Goal: Information Seeking & Learning: Find specific fact

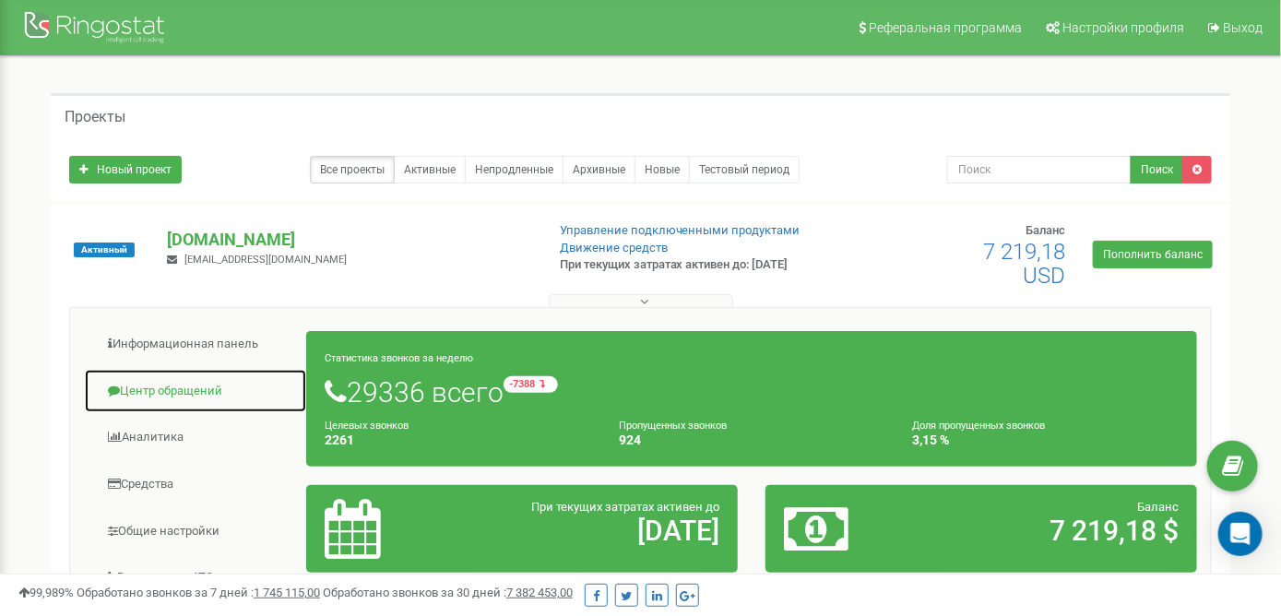
click at [165, 396] on link "Центр обращений" at bounding box center [195, 391] width 223 height 45
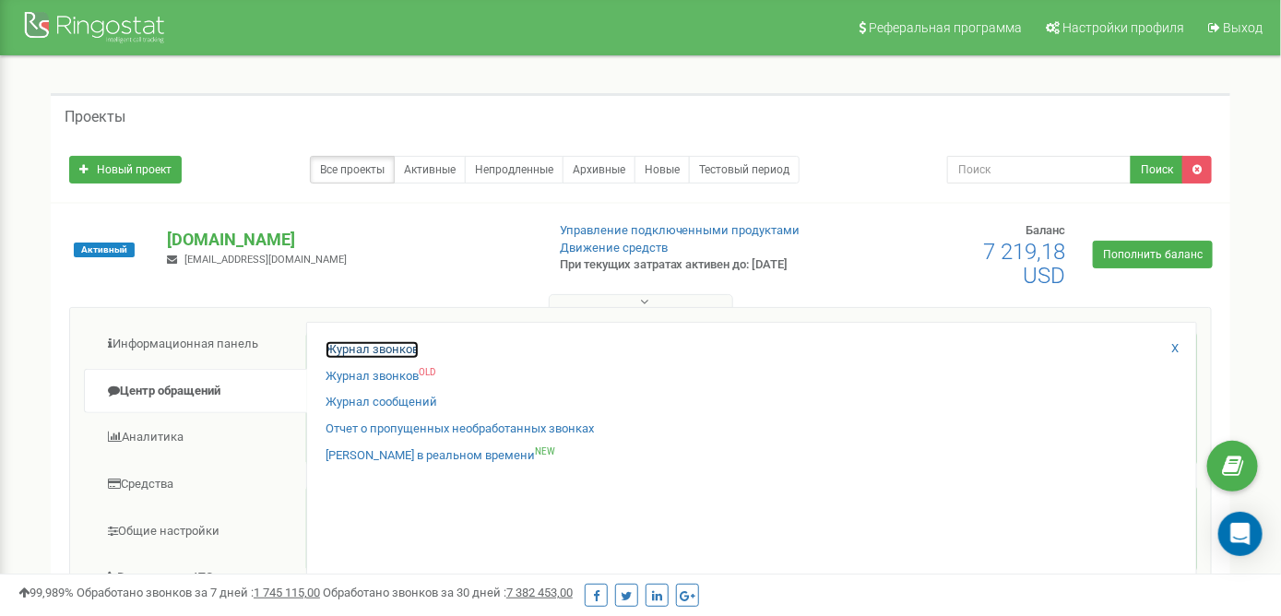
click at [372, 351] on link "Журнал звонков" at bounding box center [372, 350] width 93 height 18
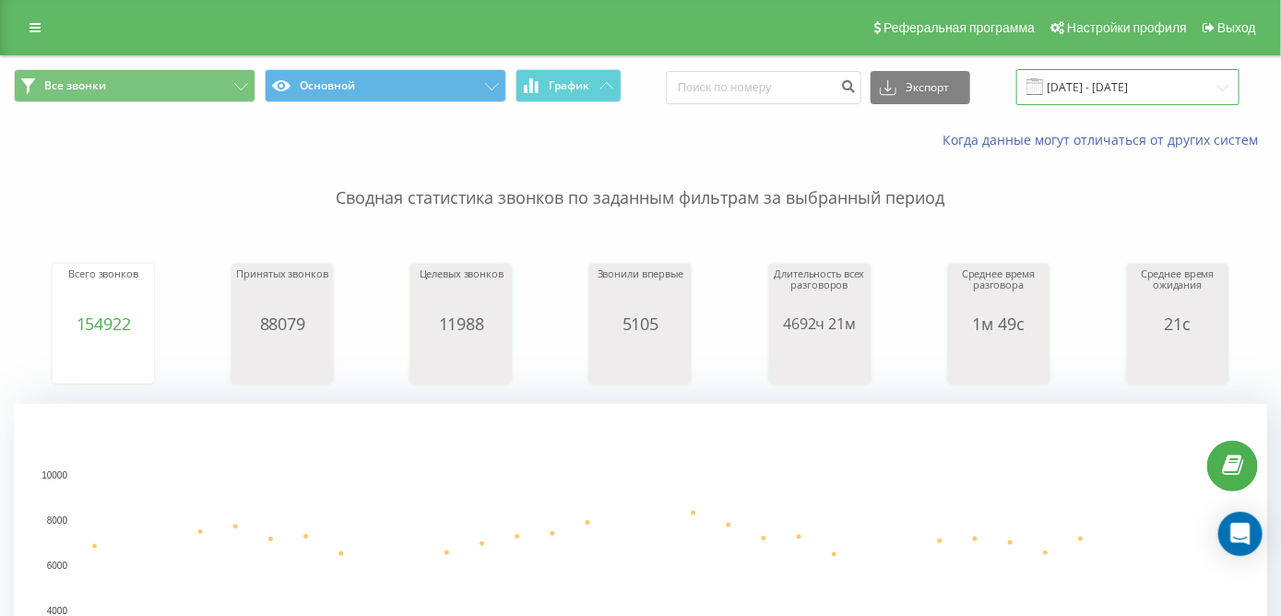
click at [1135, 103] on input "[DATE] - [DATE]" at bounding box center [1127, 87] width 223 height 36
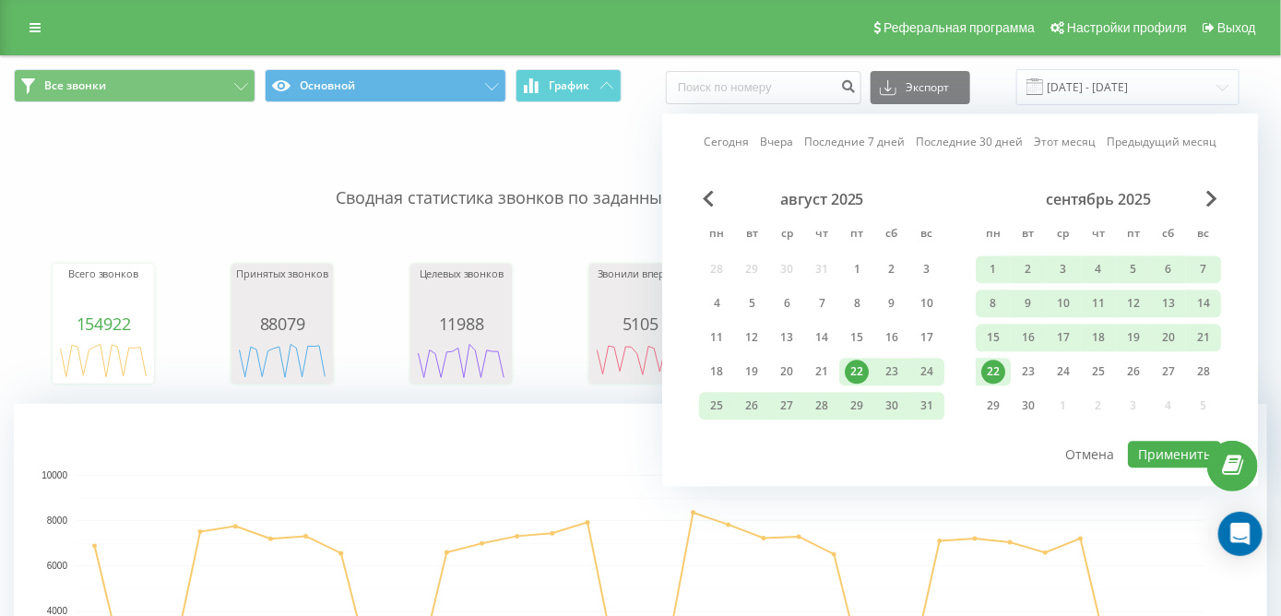
click at [574, 159] on p "Сводная статистика звонков по заданным фильтрам за выбранный период" at bounding box center [640, 179] width 1253 height 61
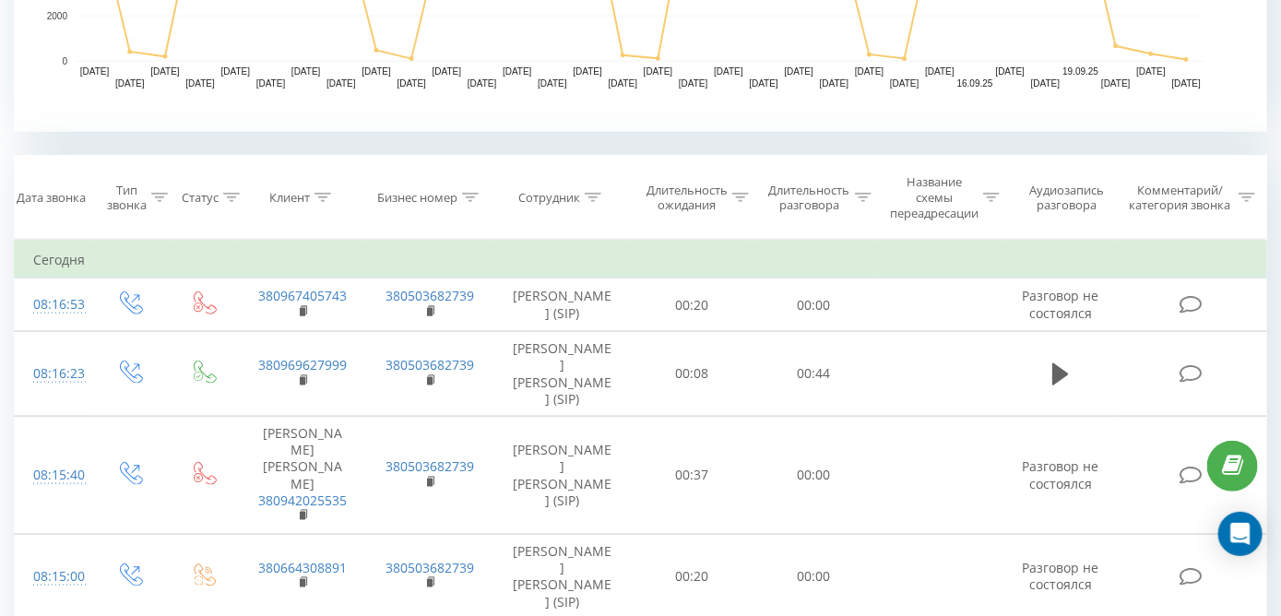
scroll to position [646, 0]
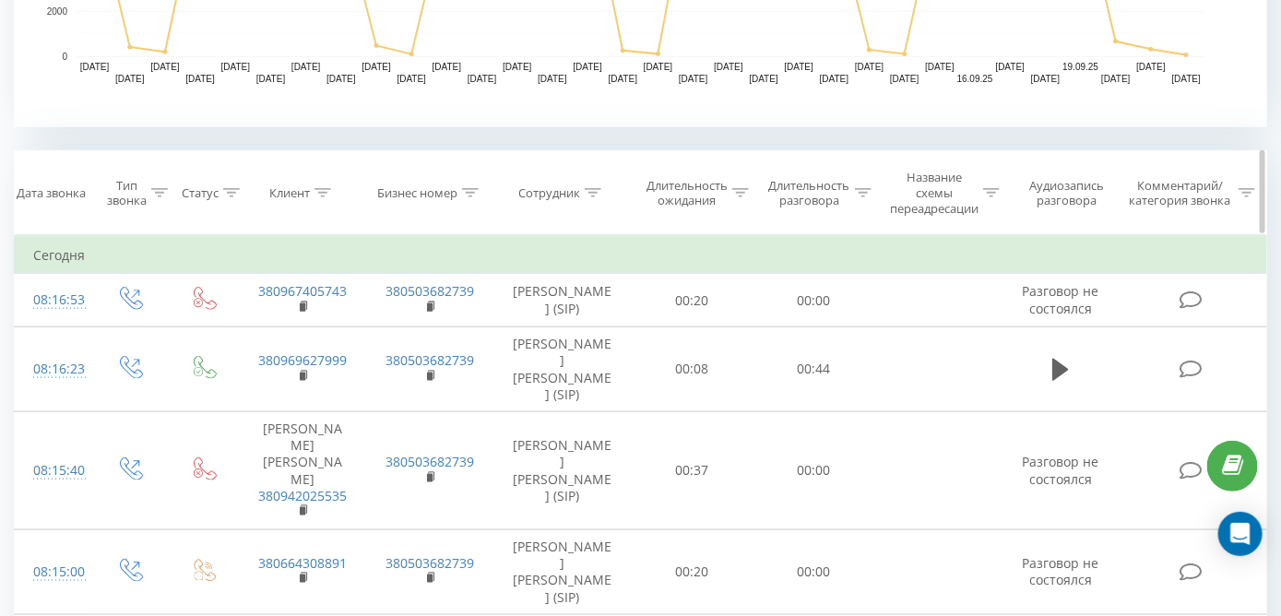
click at [334, 189] on div "Клиент" at bounding box center [303, 193] width 127 height 16
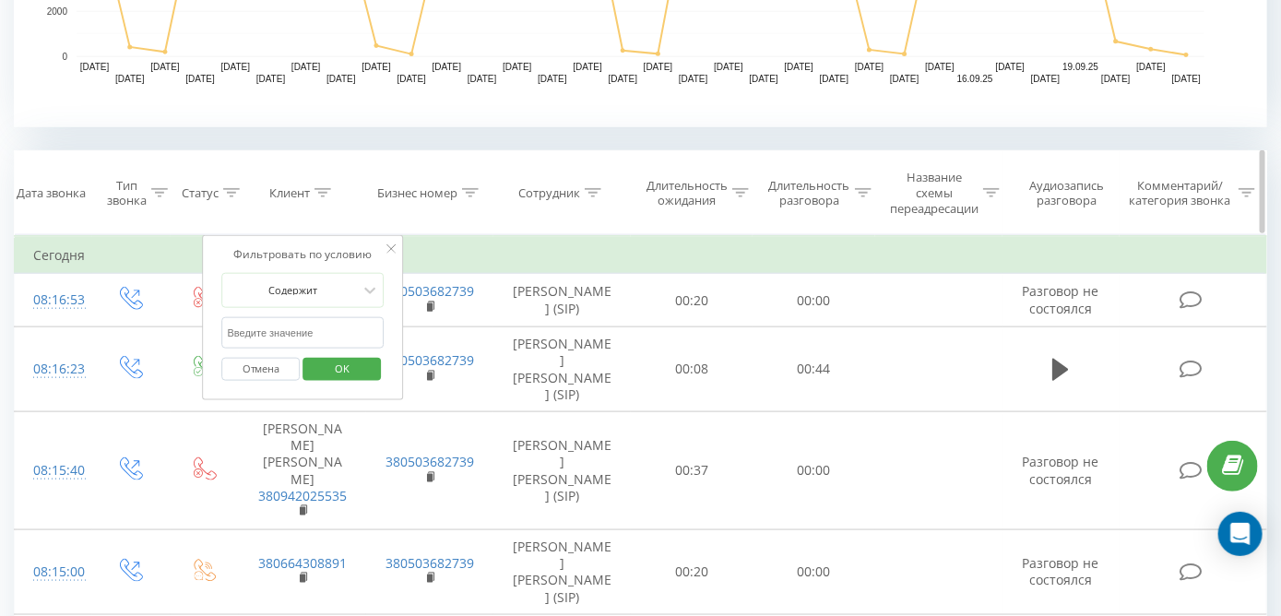
click at [328, 190] on icon at bounding box center [322, 192] width 17 height 9
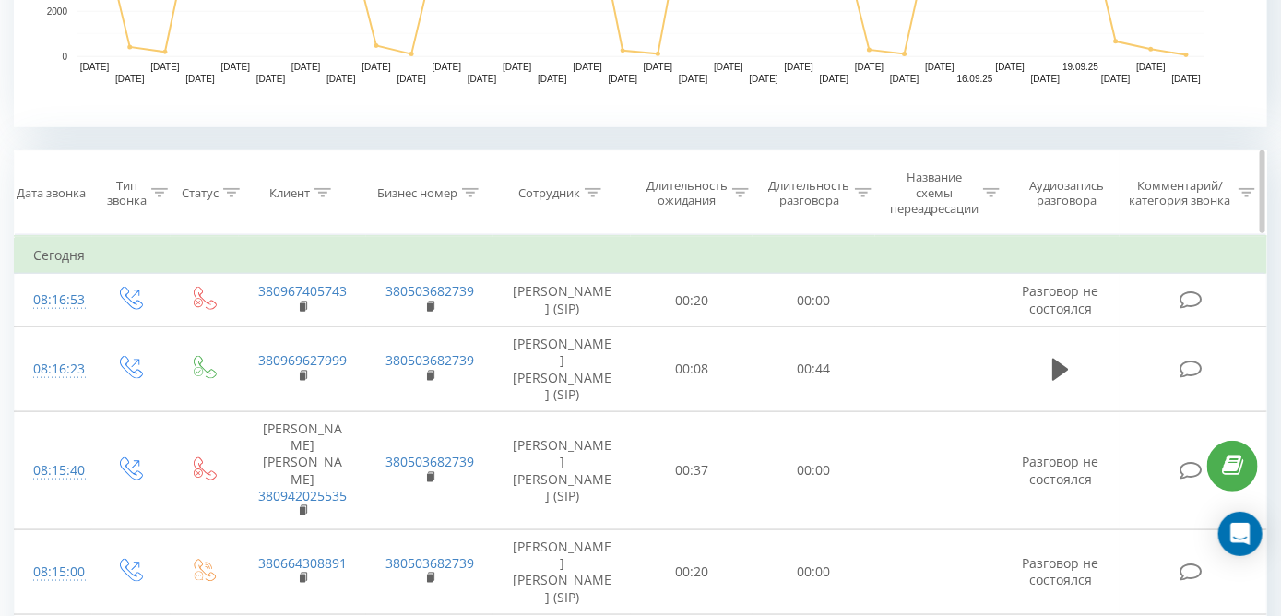
click at [326, 196] on icon at bounding box center [322, 192] width 17 height 9
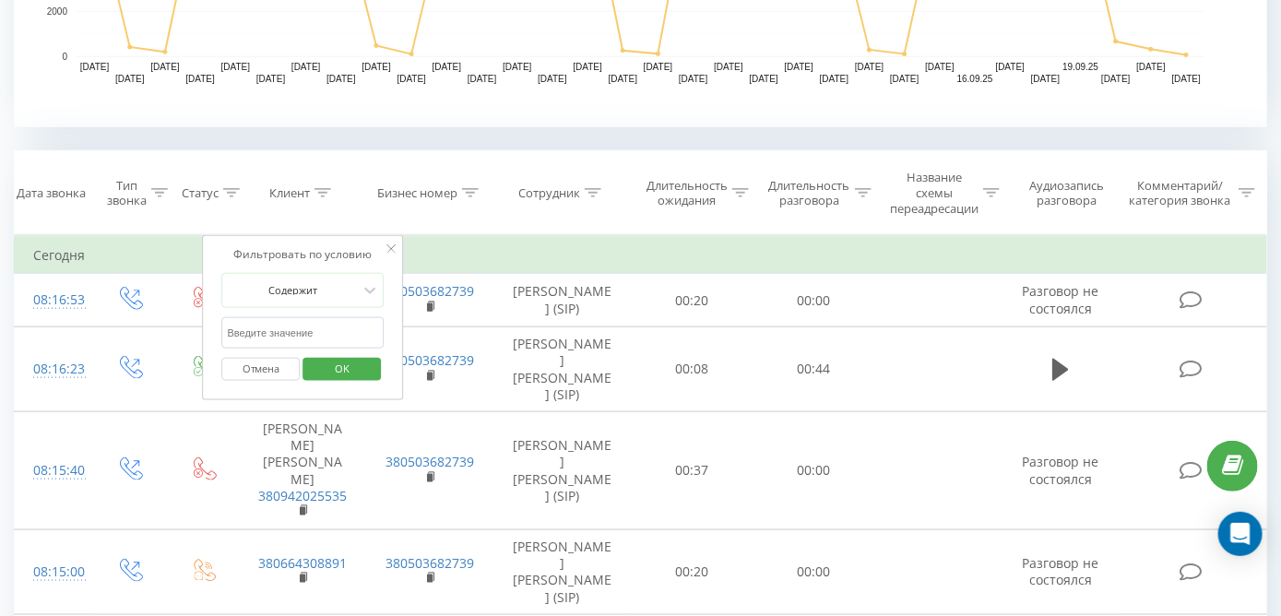
click at [323, 315] on form "Содержит Отмена OK" at bounding box center [303, 332] width 162 height 118
click at [325, 321] on input "text" at bounding box center [303, 333] width 162 height 32
paste input "380668122512"
click at [349, 367] on span "OK" at bounding box center [342, 368] width 52 height 29
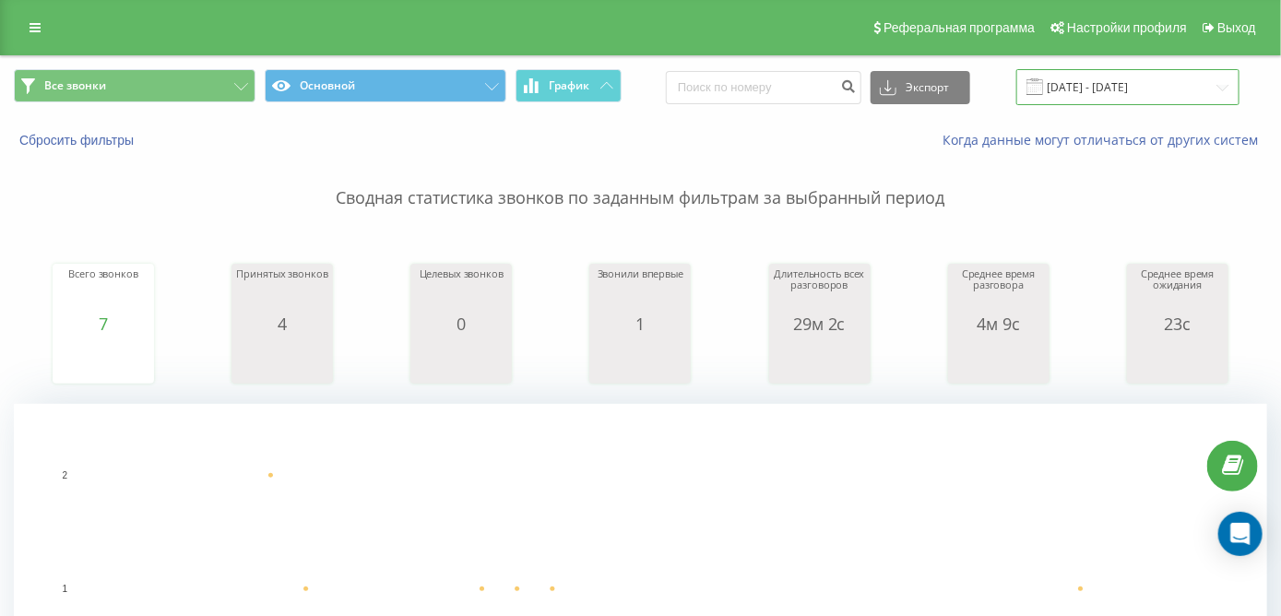
click at [1110, 92] on input "[DATE] - [DATE]" at bounding box center [1127, 87] width 223 height 36
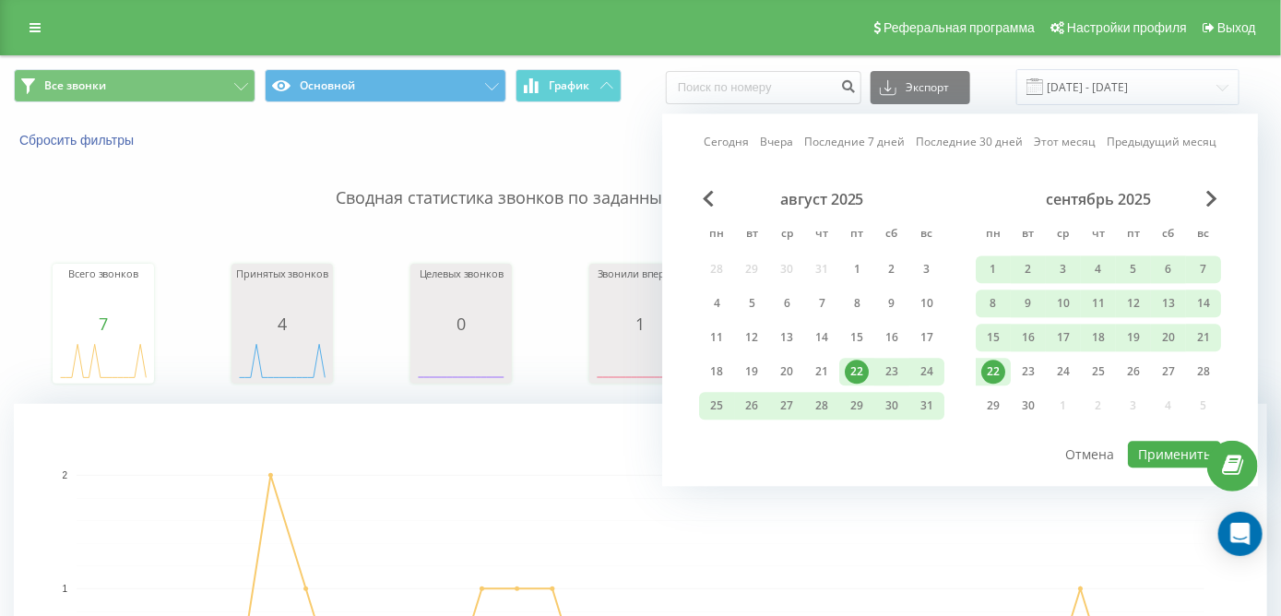
click at [507, 243] on div "Всего звонков 7 date totalCalls [DATE] 0 [DATE] 0 [DATE] 0 [DATE] 1 [DATE] 0 [D…" at bounding box center [640, 306] width 1253 height 159
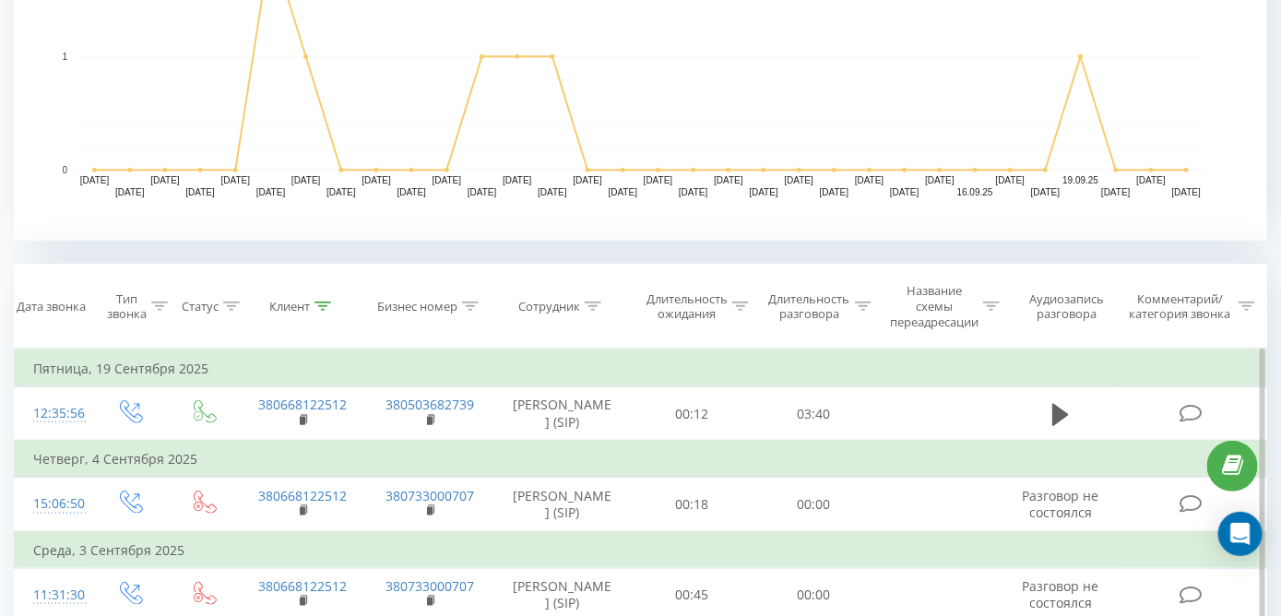
scroll to position [1146, 0]
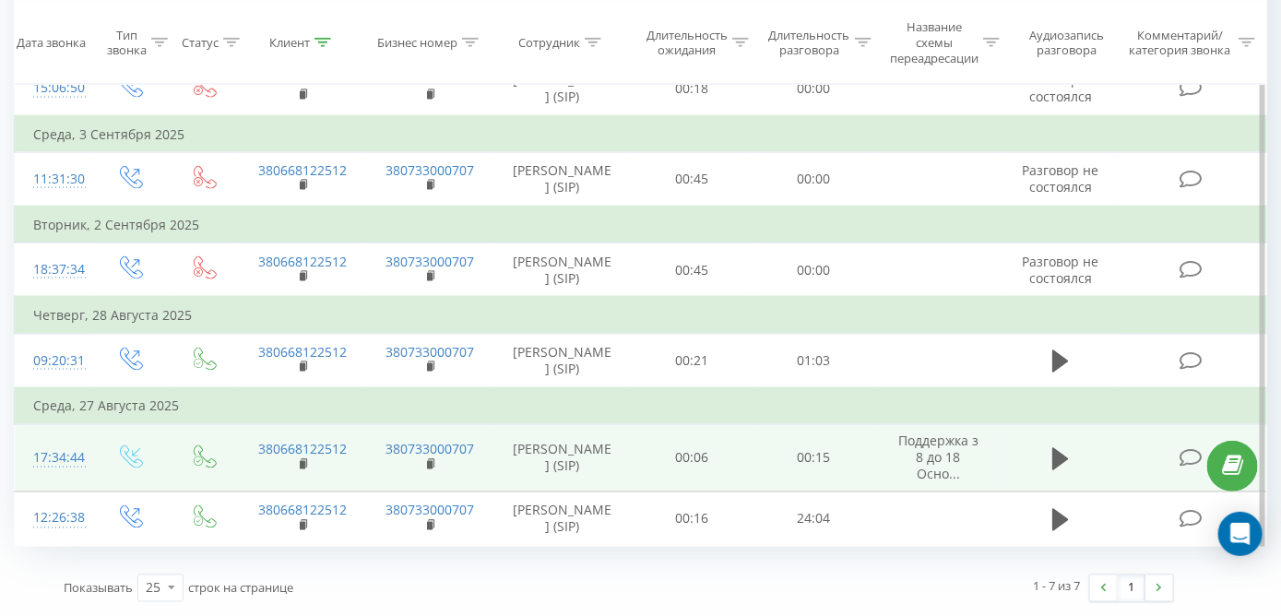
drag, startPoint x: 899, startPoint y: 149, endPoint x: 895, endPoint y: 395, distance: 245.3
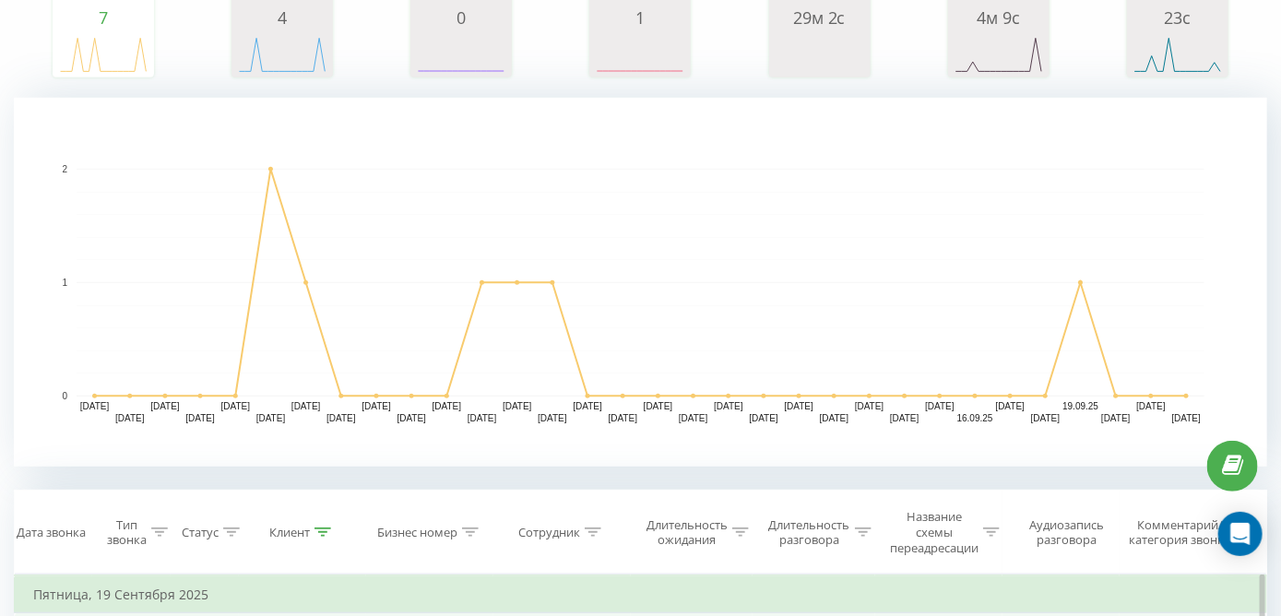
scroll to position [593, 0]
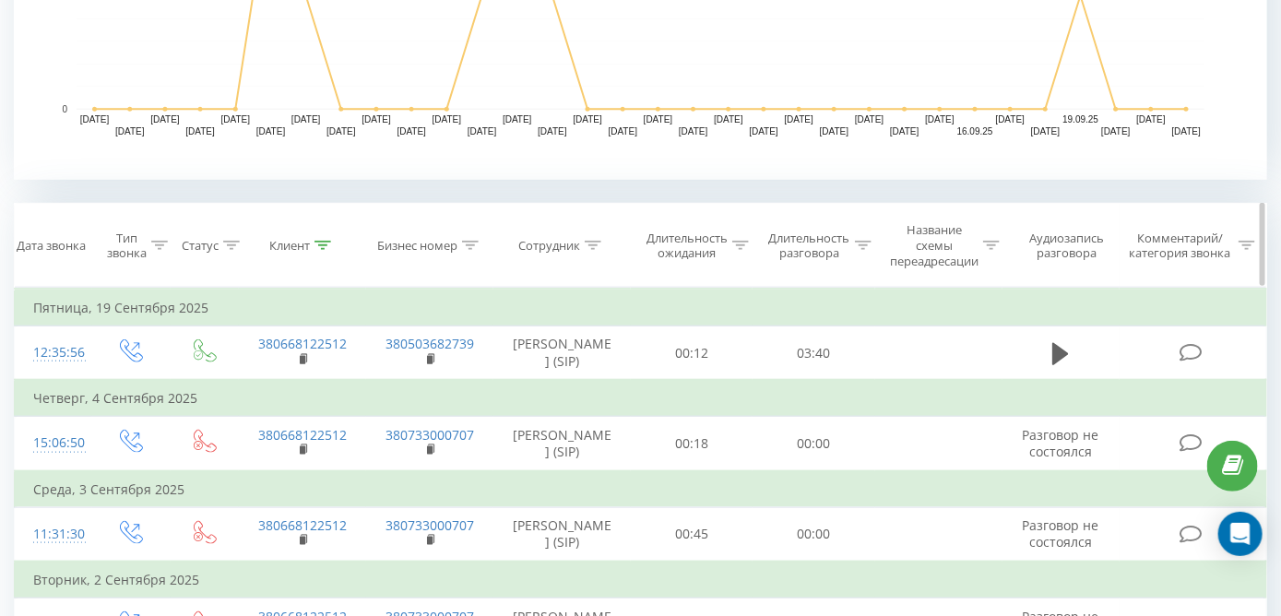
click at [316, 241] on icon at bounding box center [323, 245] width 17 height 9
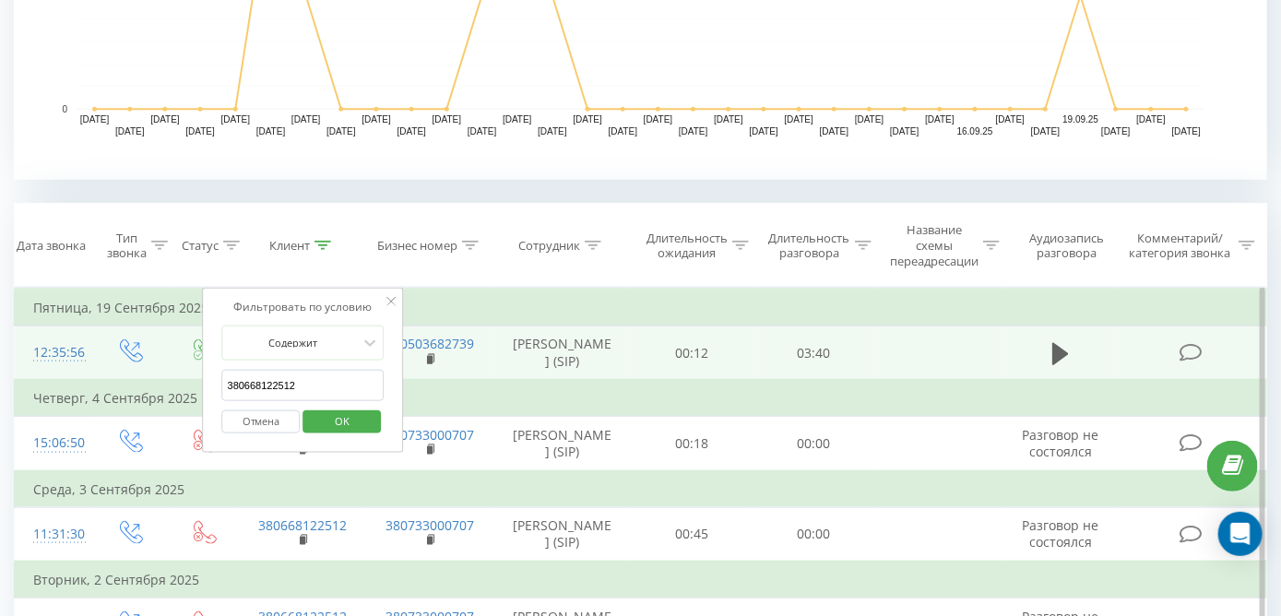
drag, startPoint x: 335, startPoint y: 386, endPoint x: 180, endPoint y: 387, distance: 154.9
click at [178, 390] on table "Фильтровать по условию Равно Введите значение Отмена OK Фильтровать по условию …" at bounding box center [640, 595] width 1253 height 614
paste input "5675546"
click button "OK" at bounding box center [341, 421] width 78 height 23
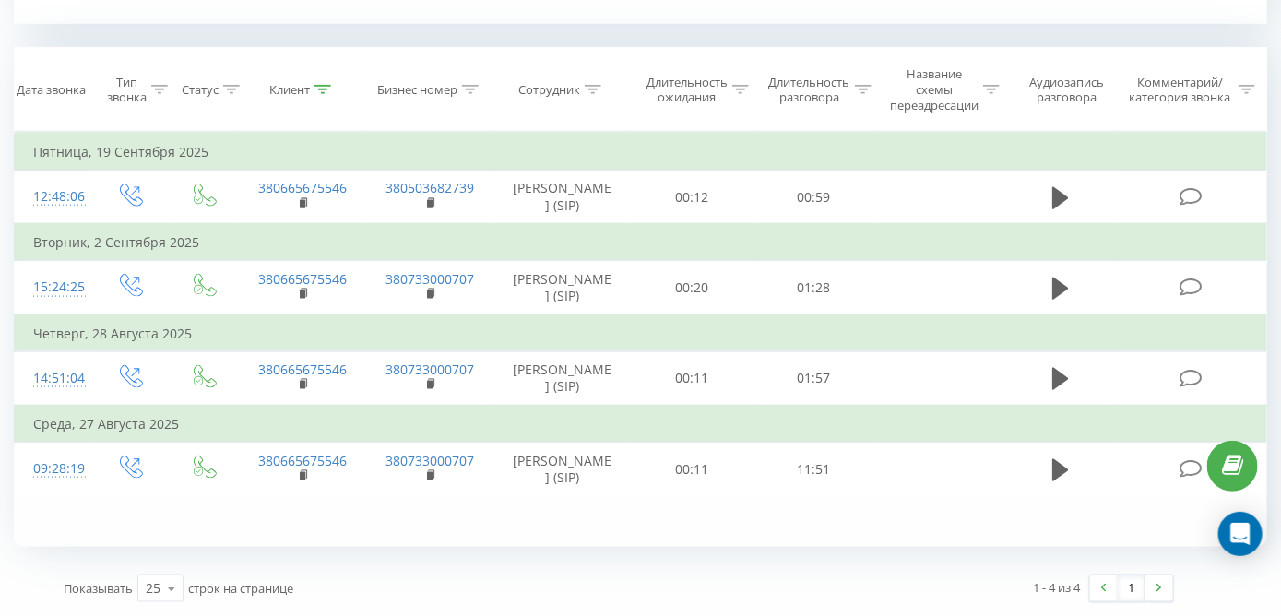
scroll to position [819, 0]
drag, startPoint x: 724, startPoint y: 251, endPoint x: 739, endPoint y: 397, distance: 146.5
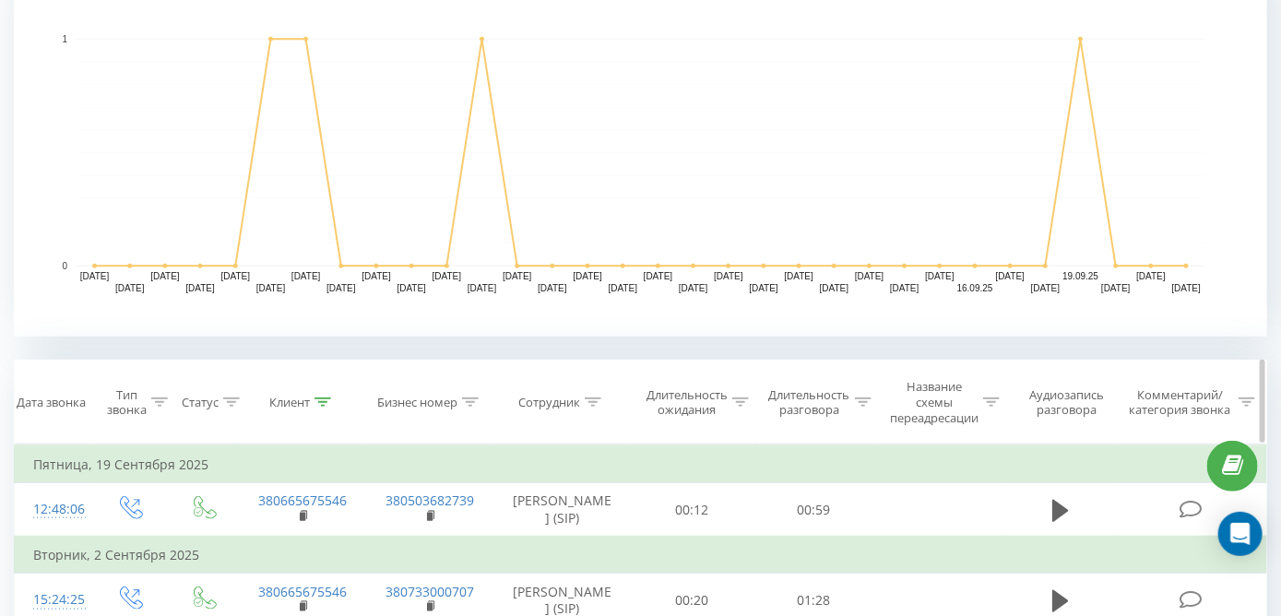
scroll to position [450, 0]
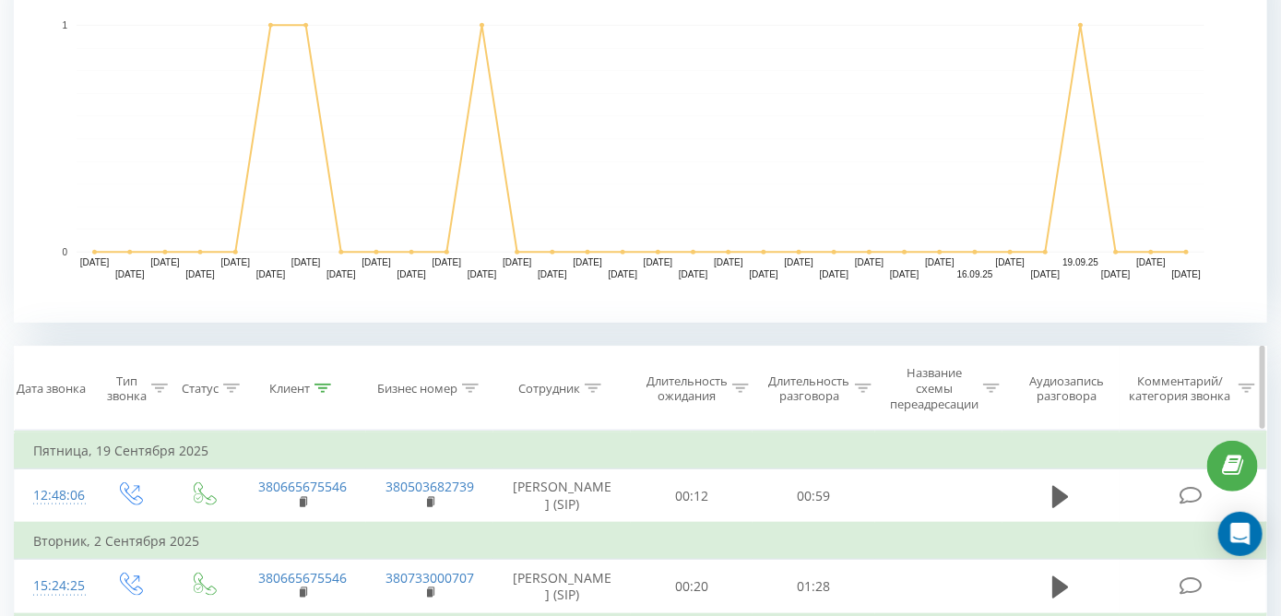
click at [325, 387] on icon at bounding box center [323, 388] width 17 height 9
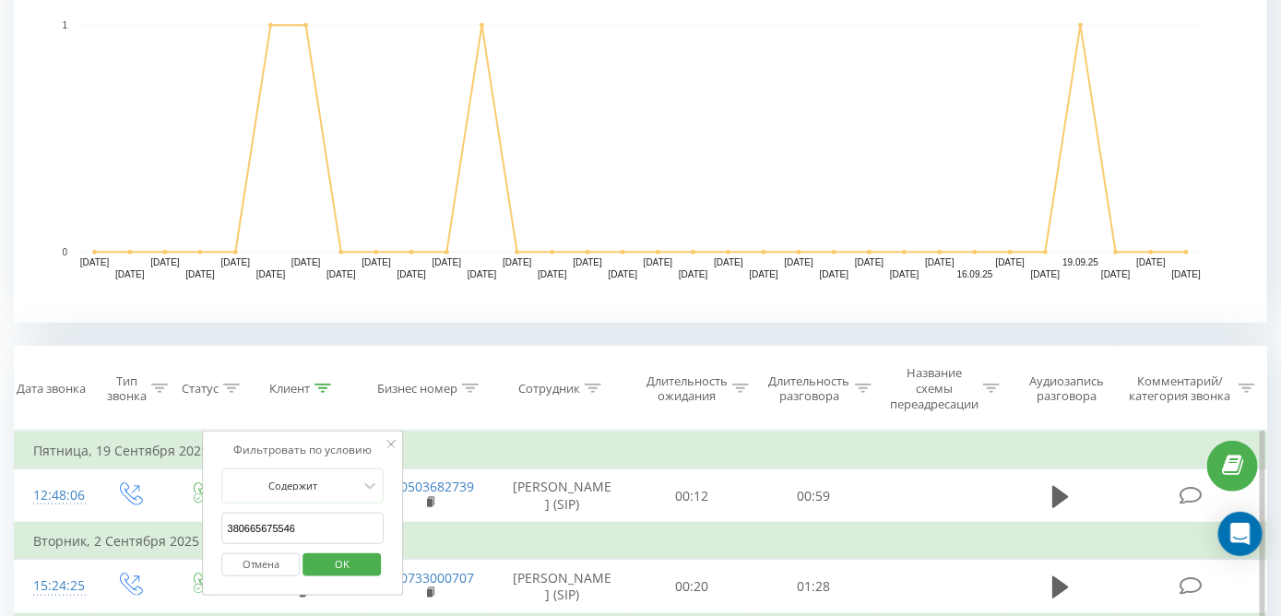
click at [327, 530] on input "380665675546" at bounding box center [303, 529] width 162 height 32
paste input "74901"
click button "OK" at bounding box center [341, 564] width 78 height 23
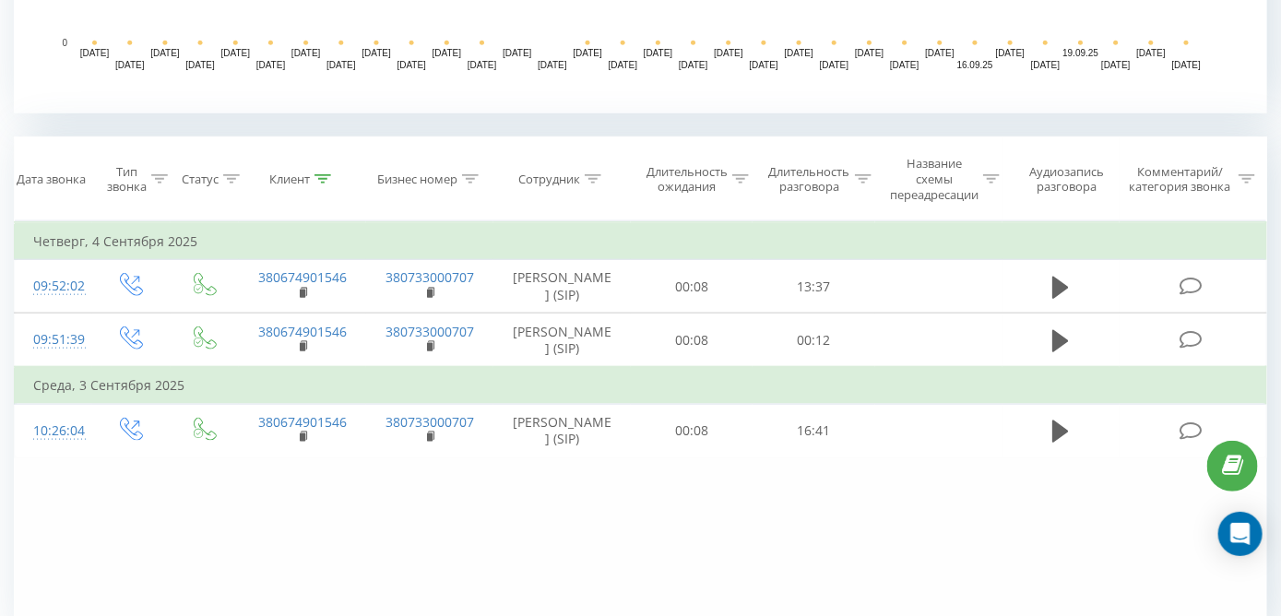
scroll to position [317, 0]
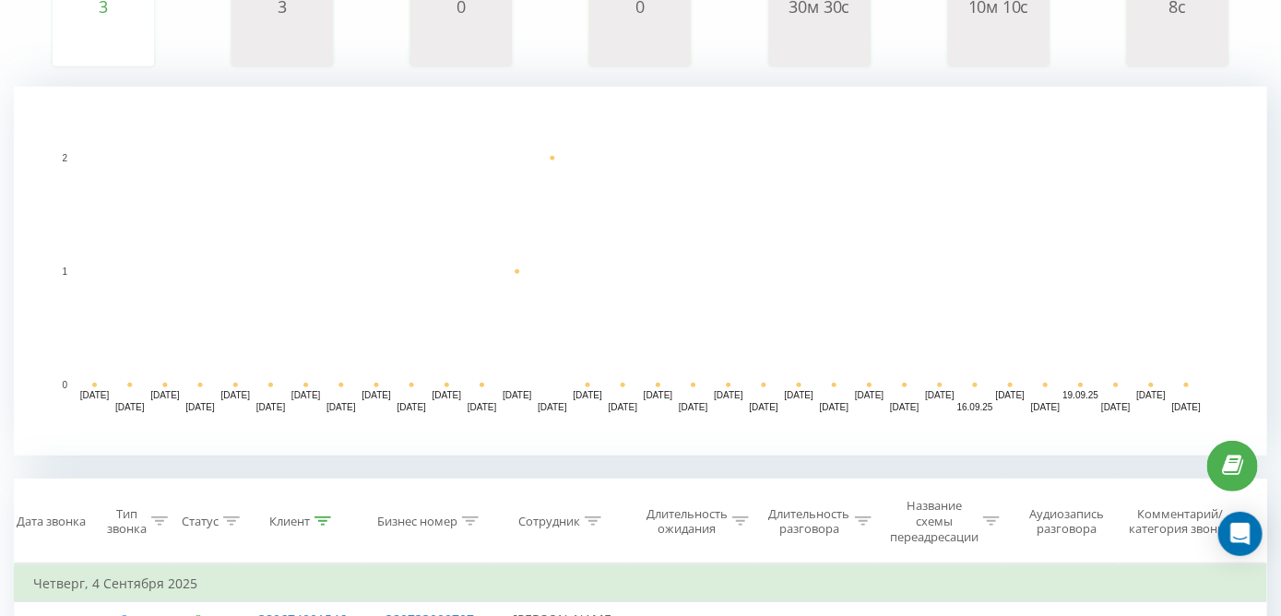
drag, startPoint x: 664, startPoint y: 490, endPoint x: 643, endPoint y: 140, distance: 350.2
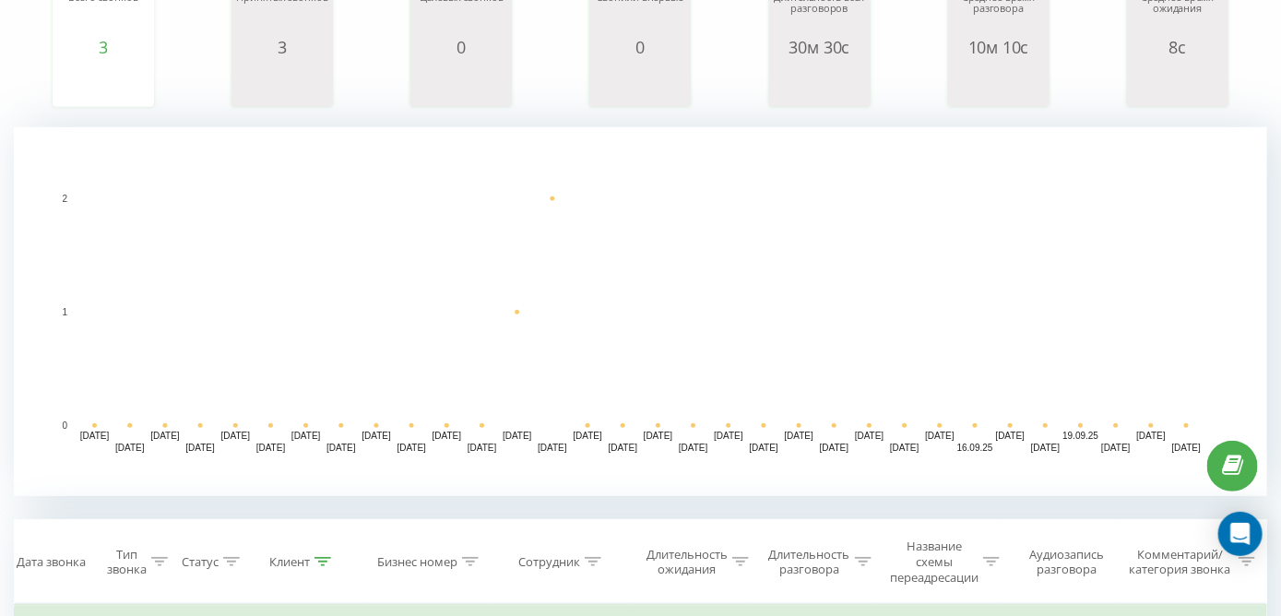
scroll to position [747, 0]
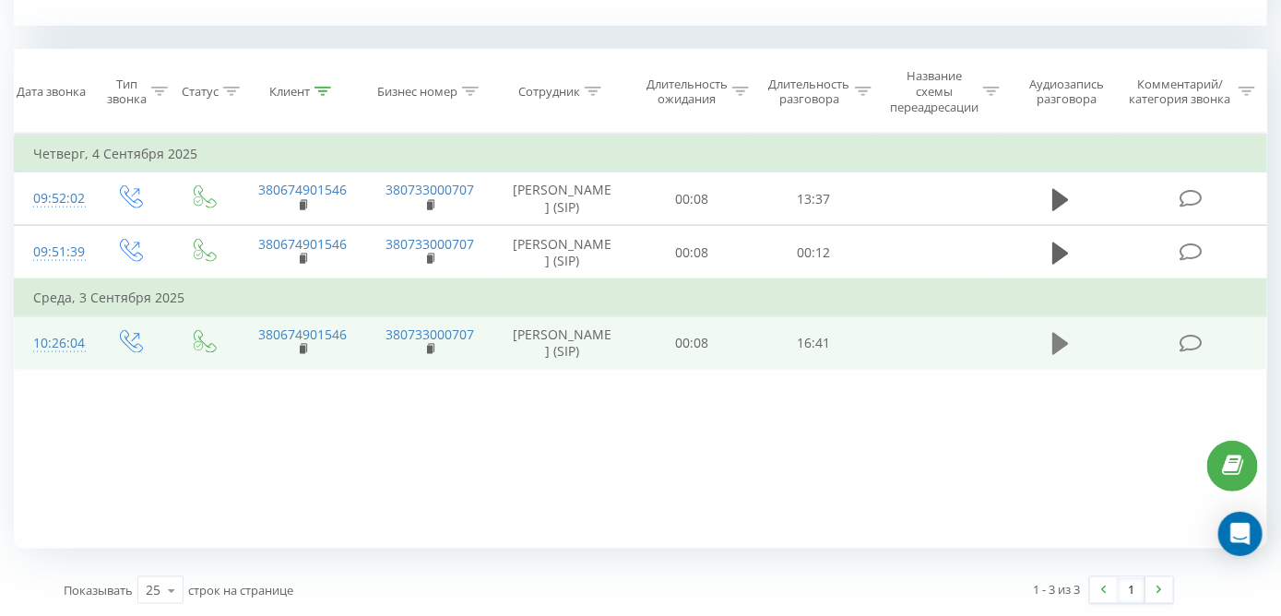
click at [1059, 355] on icon at bounding box center [1060, 344] width 17 height 22
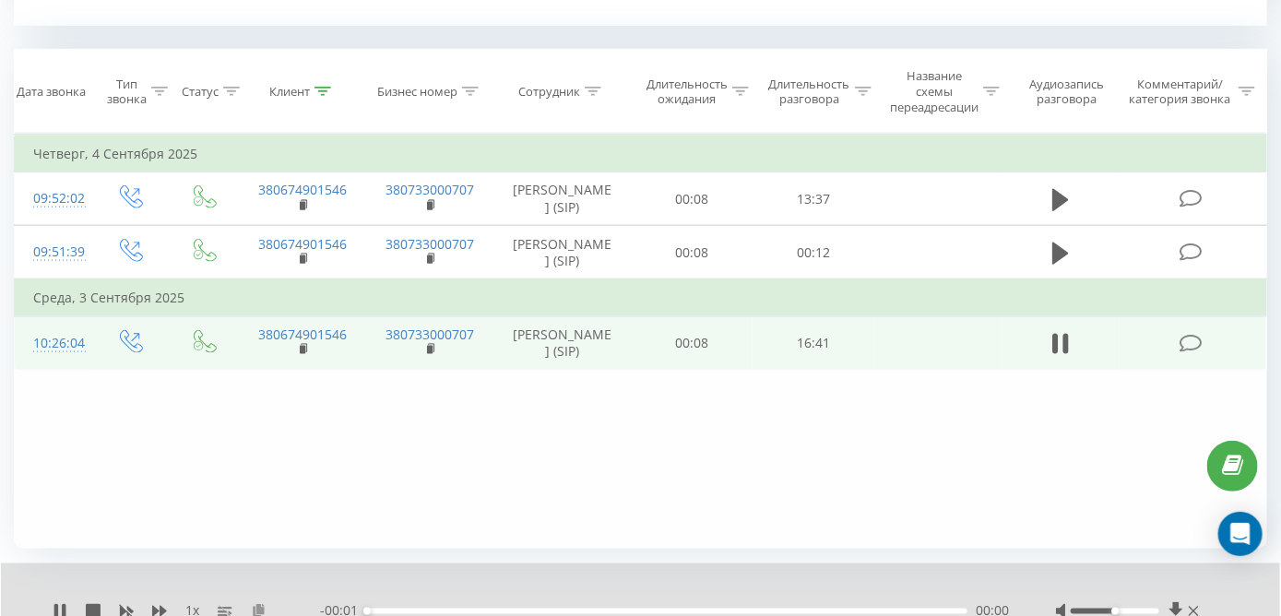
click at [258, 606] on icon at bounding box center [259, 610] width 16 height 13
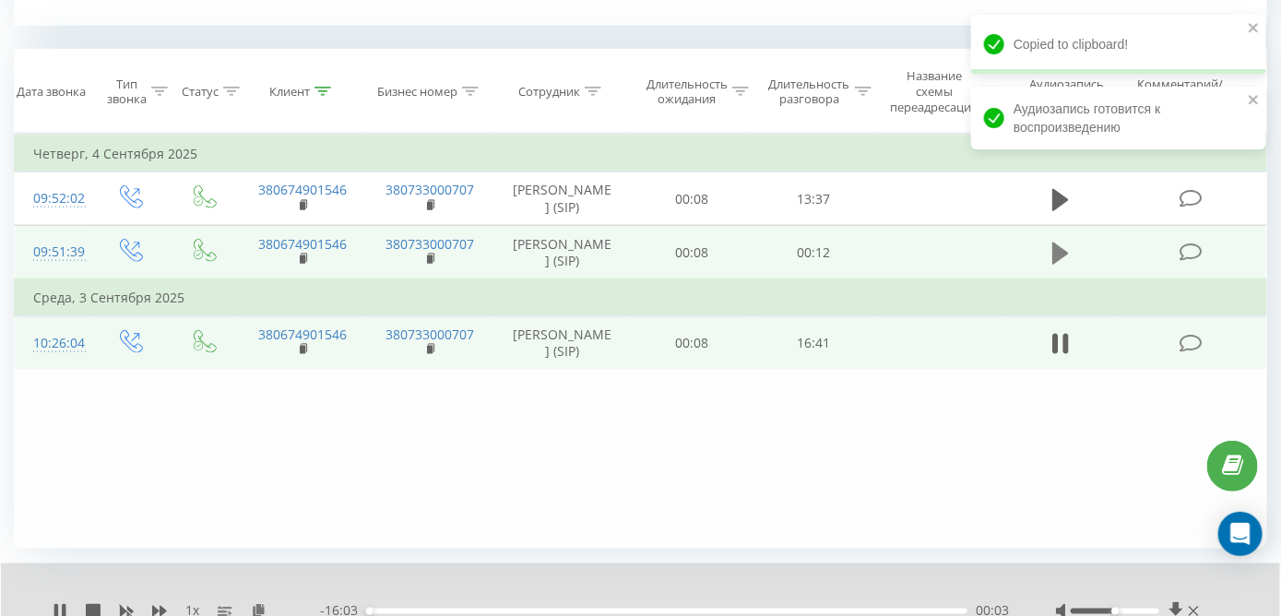
click at [1052, 267] on icon at bounding box center [1060, 254] width 17 height 26
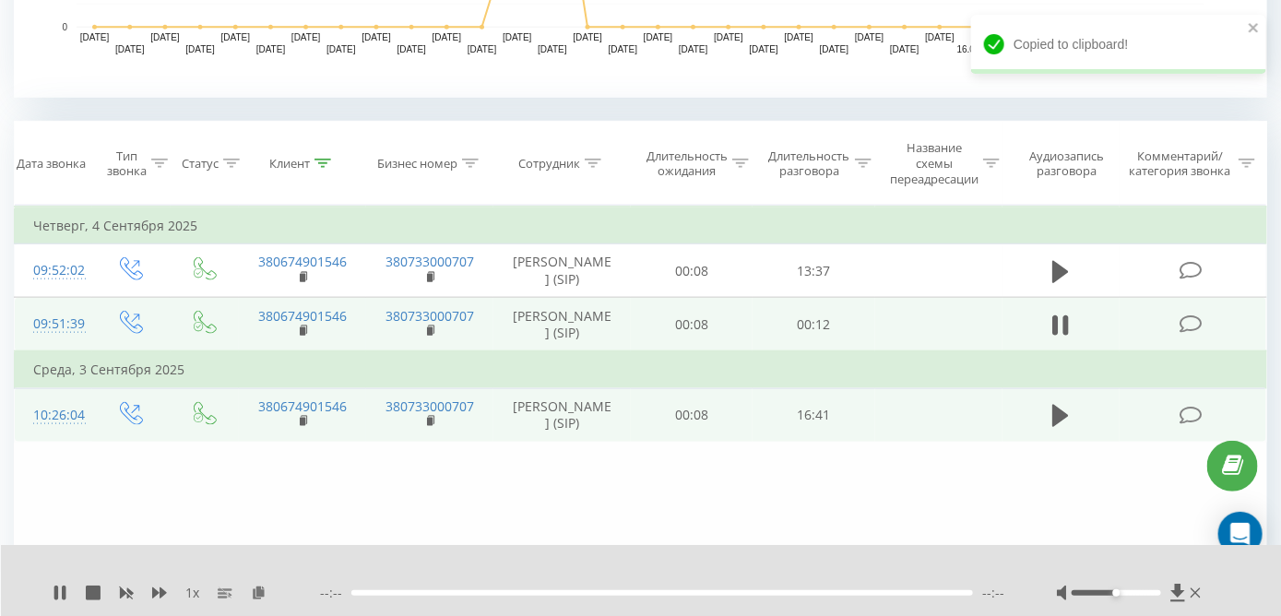
scroll to position [655, 0]
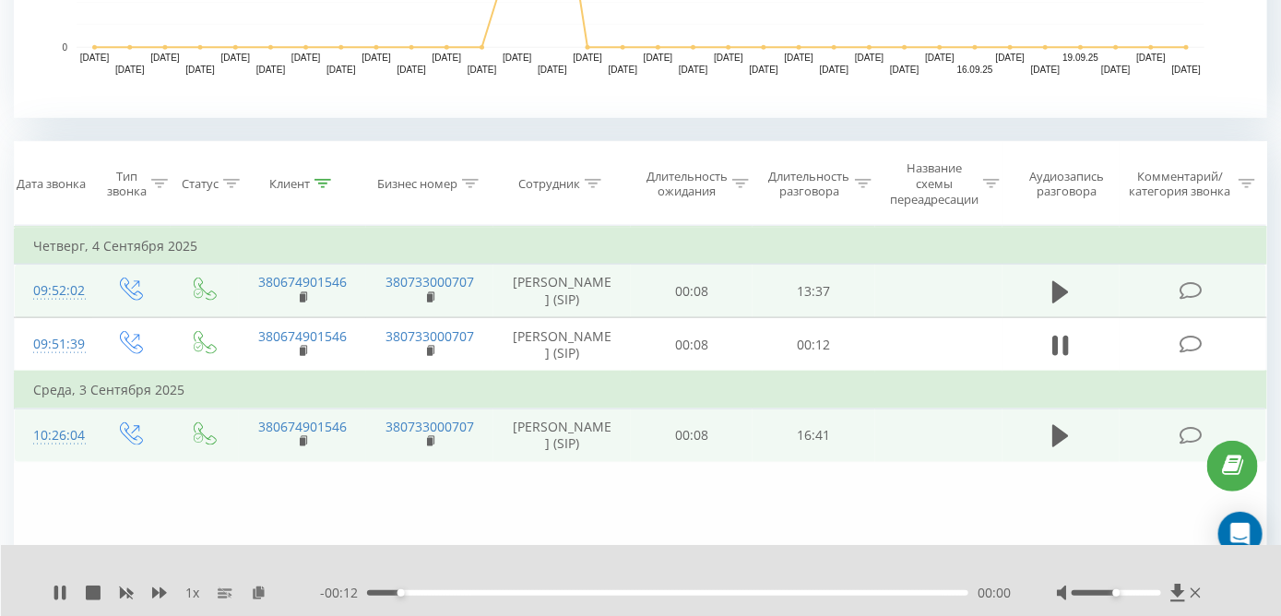
click at [1061, 290] on td at bounding box center [1060, 291] width 117 height 53
click at [1057, 301] on icon at bounding box center [1060, 291] width 17 height 22
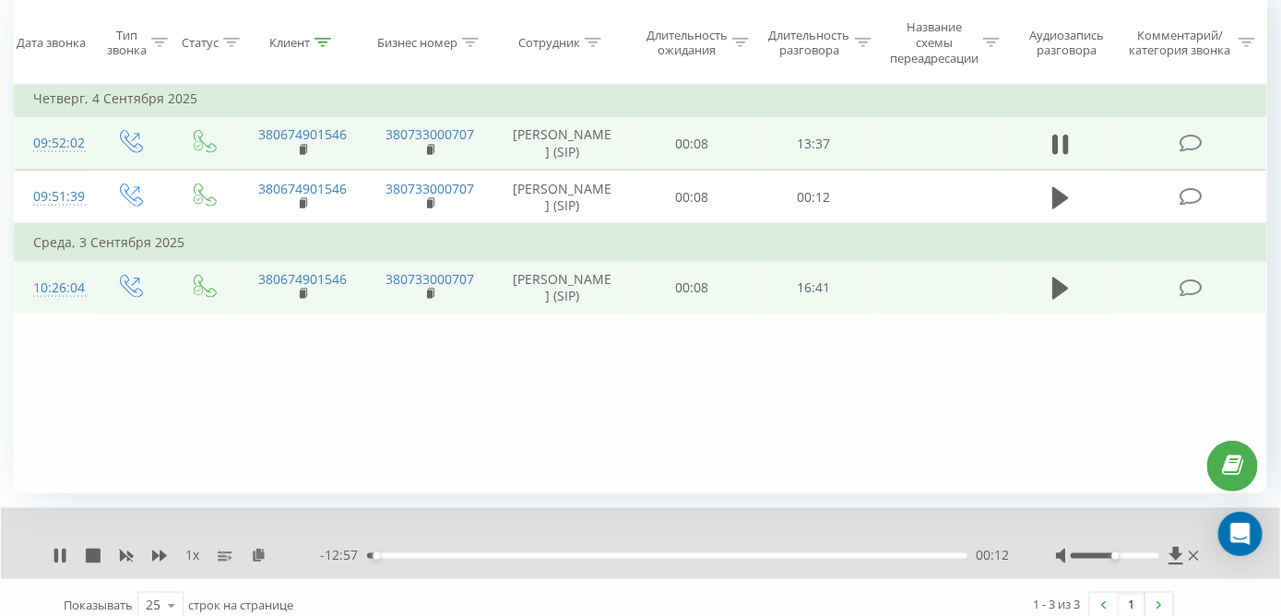
scroll to position [818, 0]
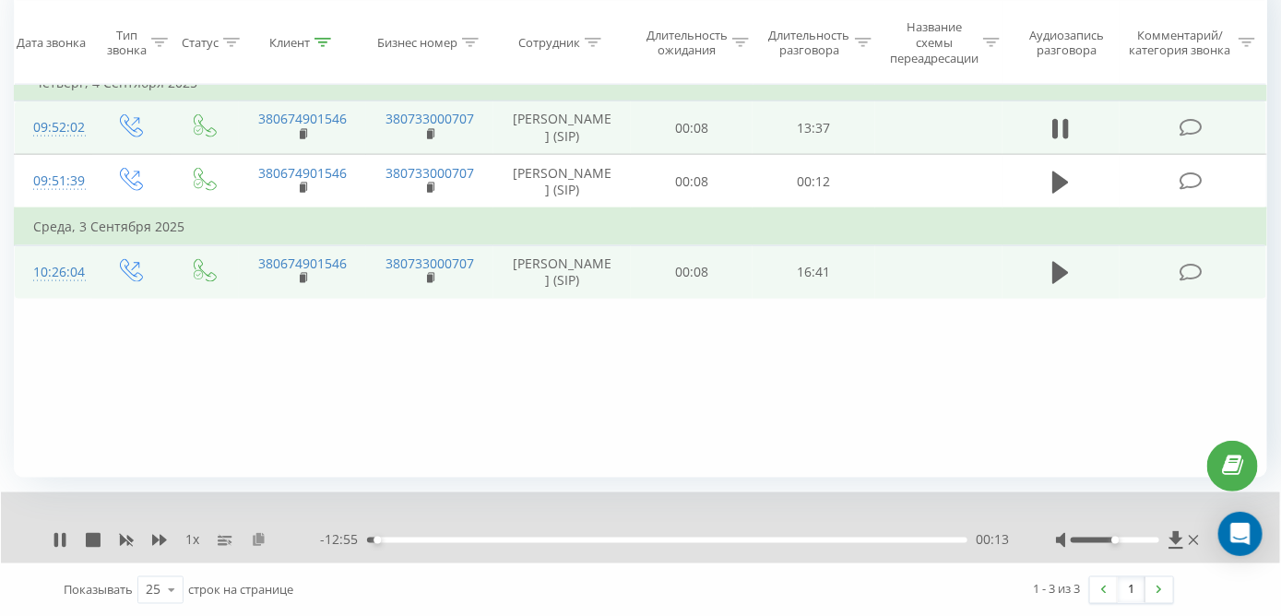
click at [259, 541] on icon at bounding box center [259, 539] width 16 height 13
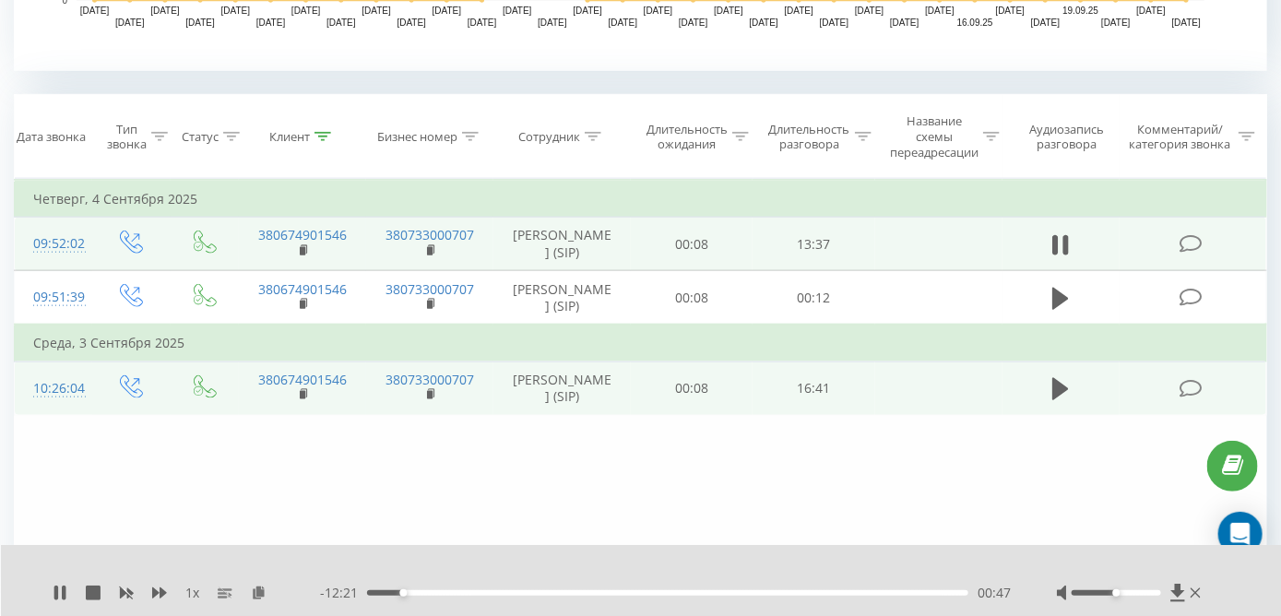
scroll to position [541, 0]
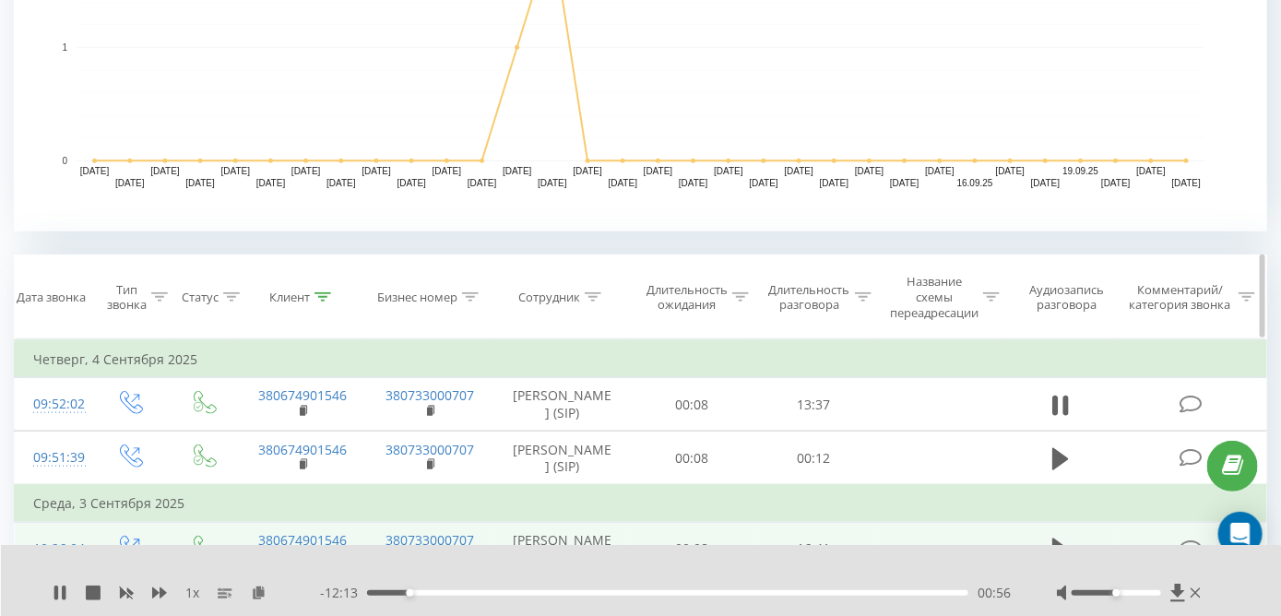
click at [329, 291] on div "Клиент" at bounding box center [303, 298] width 127 height 16
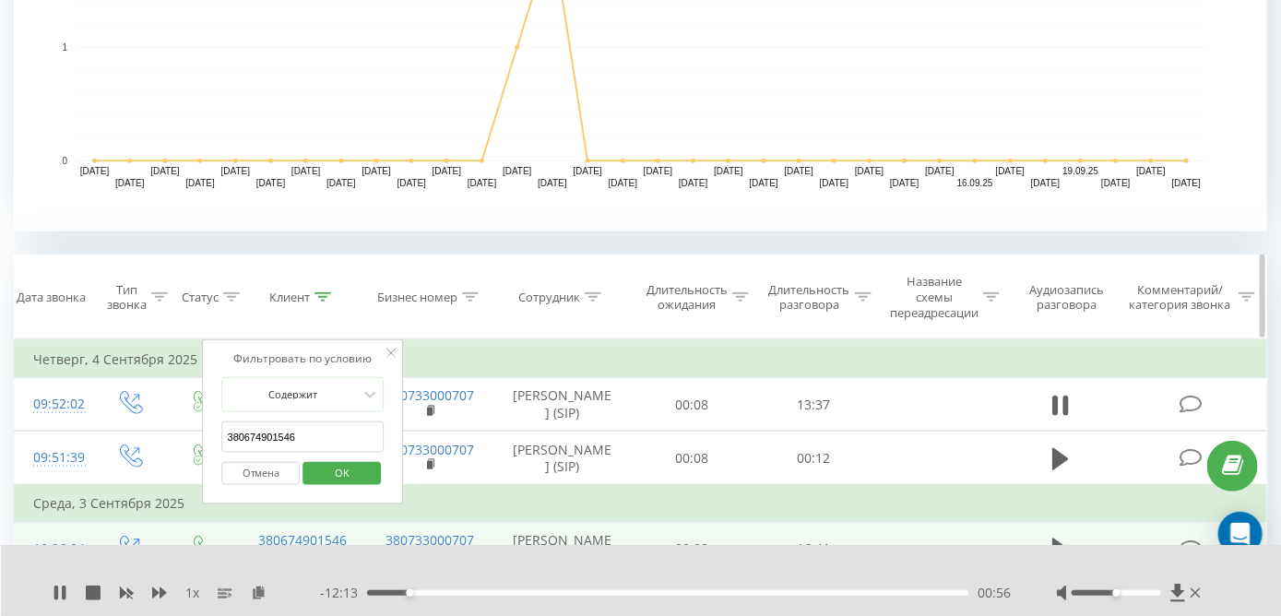
click at [328, 292] on icon at bounding box center [323, 296] width 17 height 9
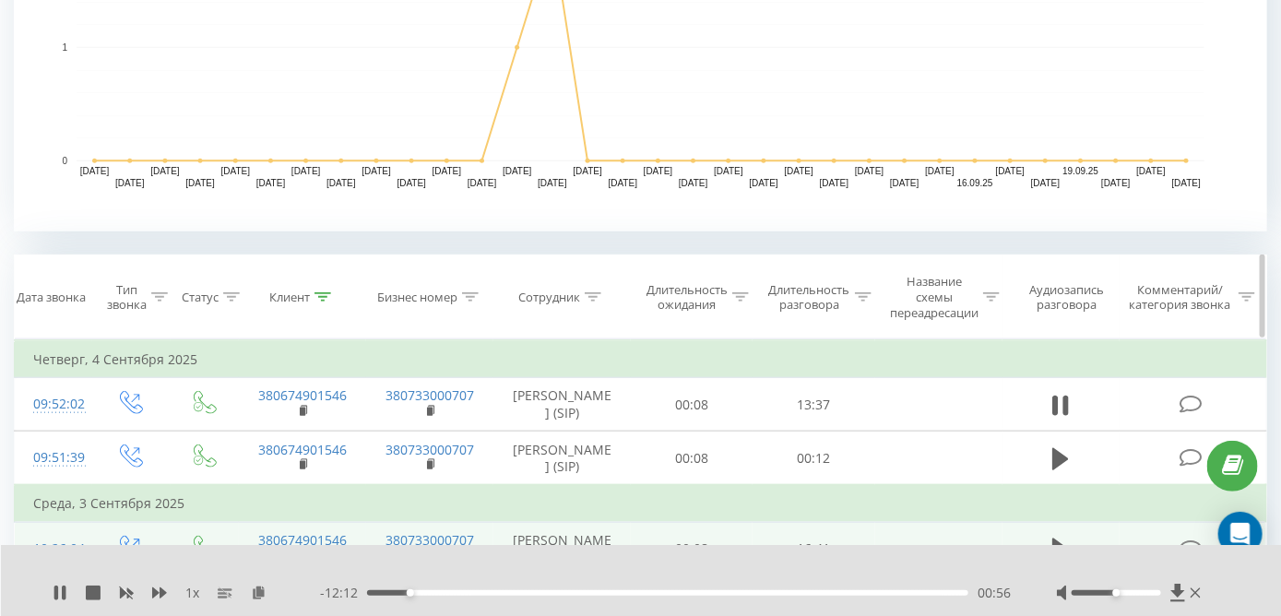
click at [329, 293] on icon at bounding box center [322, 296] width 17 height 9
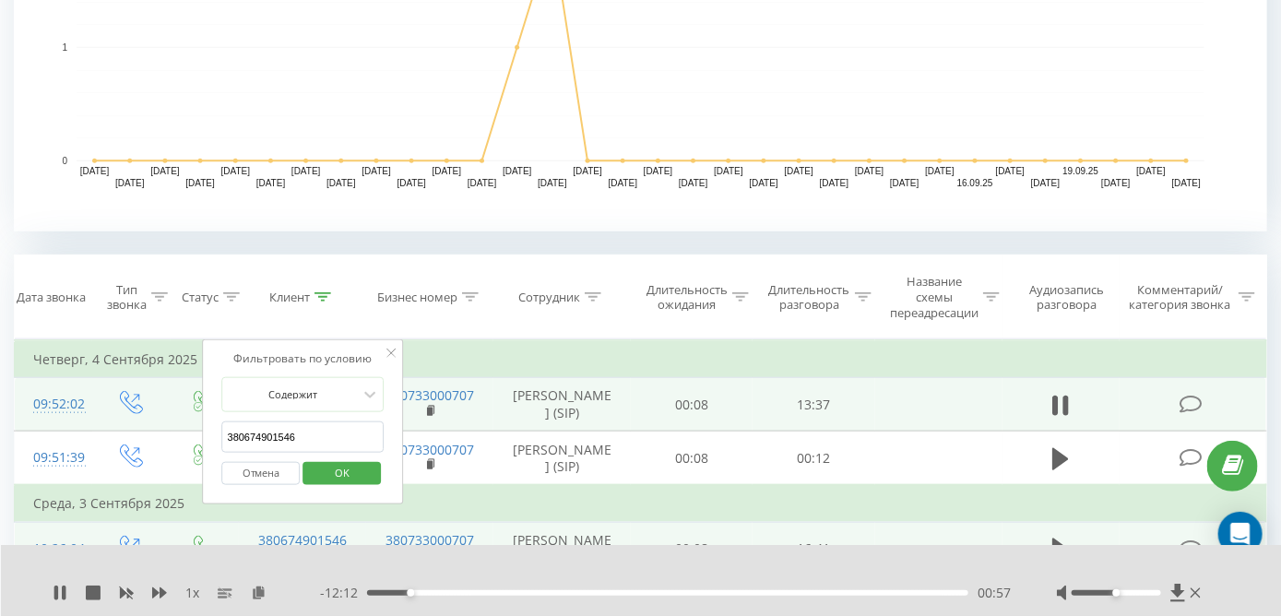
drag, startPoint x: 329, startPoint y: 425, endPoint x: 156, endPoint y: 433, distance: 173.5
click at [156, 433] on table "Фильтровать по условию Равно Введите значение Отмена OK Фильтровать по условию …" at bounding box center [640, 457] width 1253 height 237
paste input "[URL][DOMAIN_NAME]"
type input "[URL][DOMAIN_NAME]"
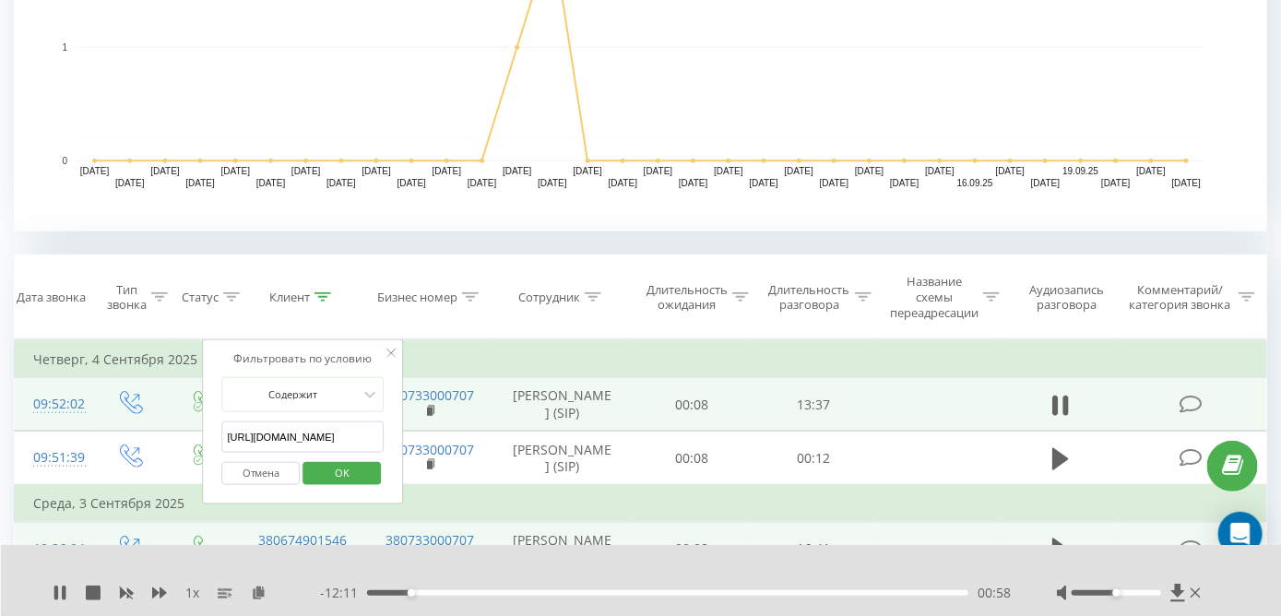
click button "OK" at bounding box center [341, 473] width 78 height 23
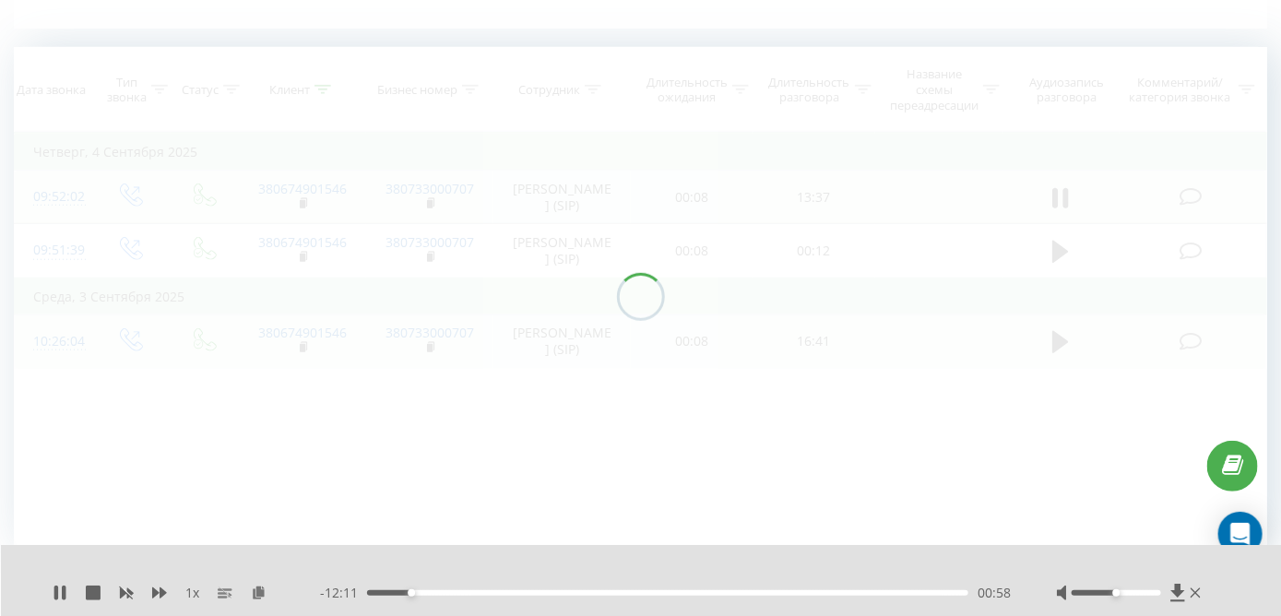
scroll to position [488, 0]
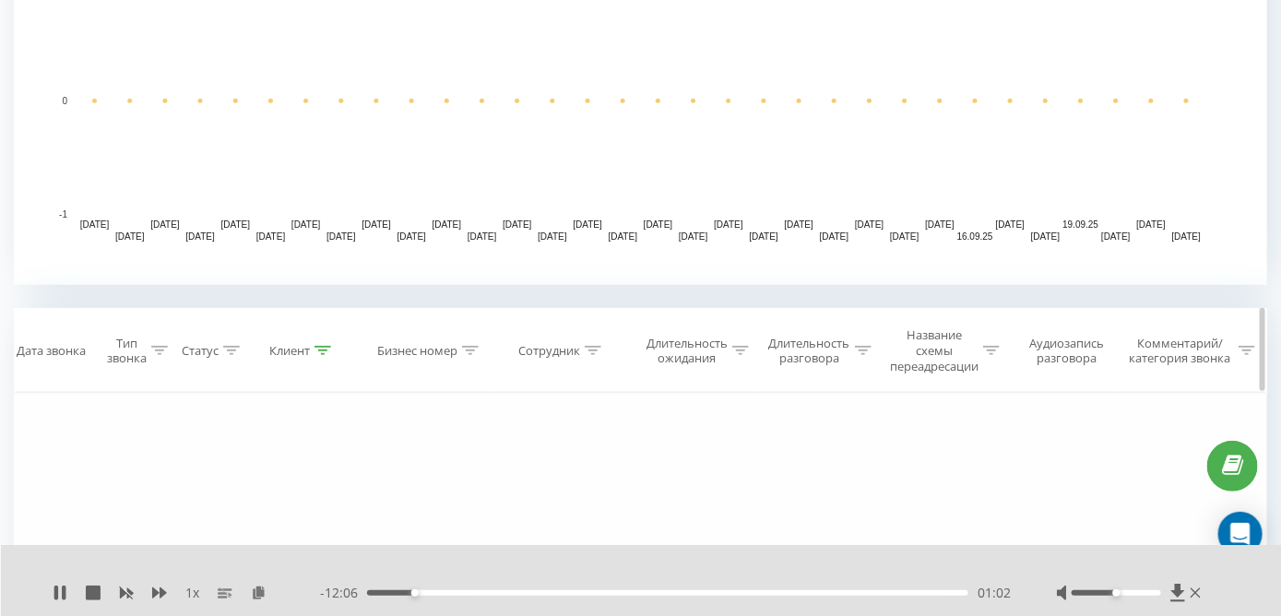
drag, startPoint x: 320, startPoint y: 335, endPoint x: 323, endPoint y: 346, distance: 11.4
click at [321, 338] on th "Клиент" at bounding box center [303, 351] width 127 height 84
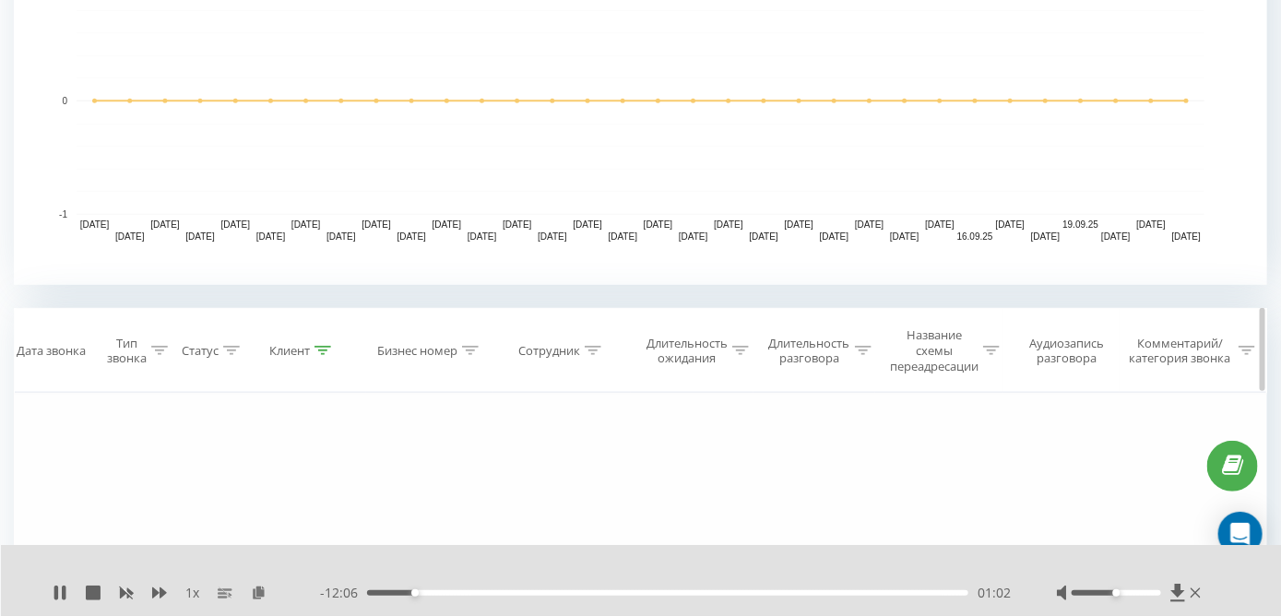
click at [324, 348] on icon at bounding box center [323, 350] width 17 height 9
click at [340, 479] on input "[URL][DOMAIN_NAME]" at bounding box center [303, 491] width 162 height 32
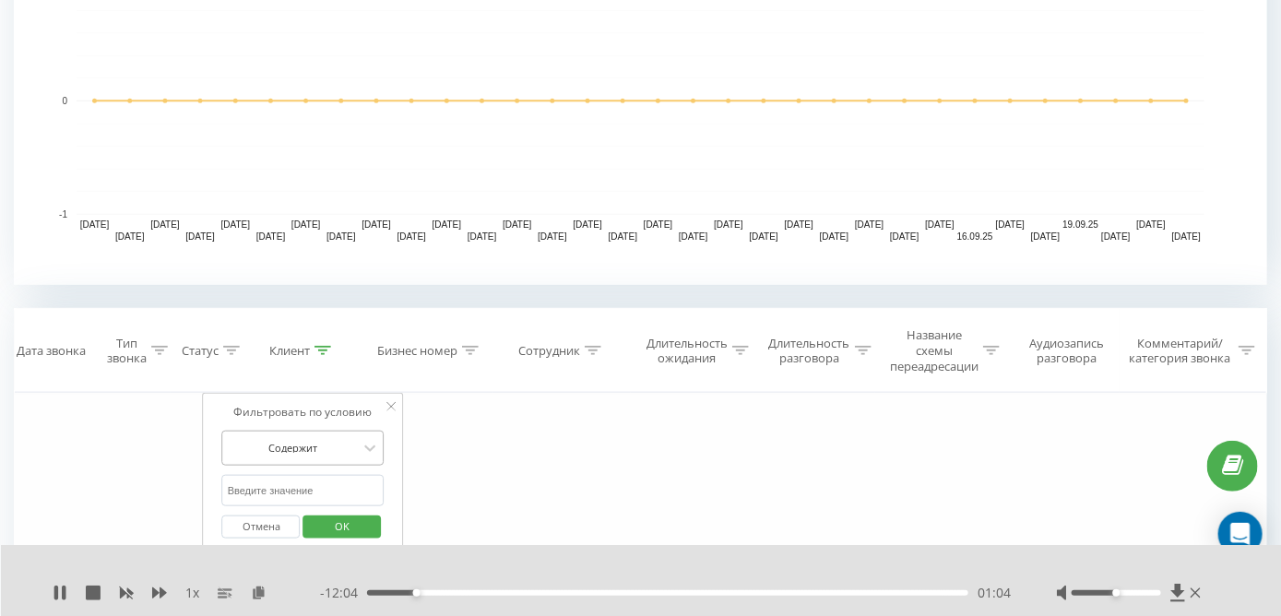
paste input "380665675546"
type input "380665675546"
click button "OK" at bounding box center [341, 527] width 78 height 23
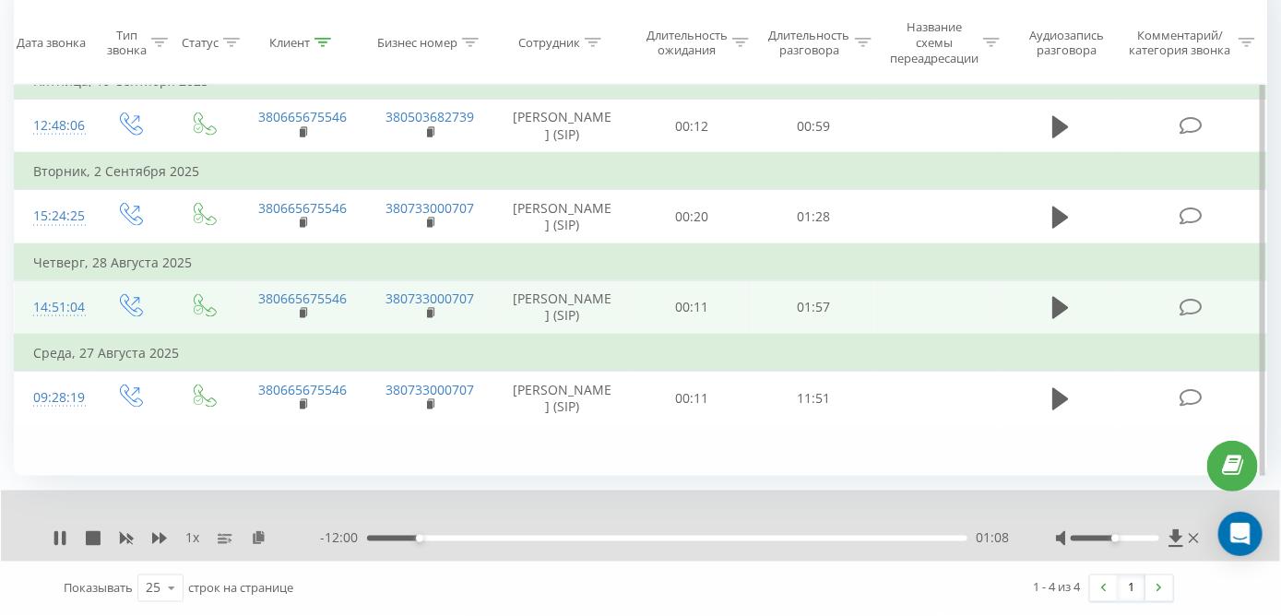
scroll to position [890, 0]
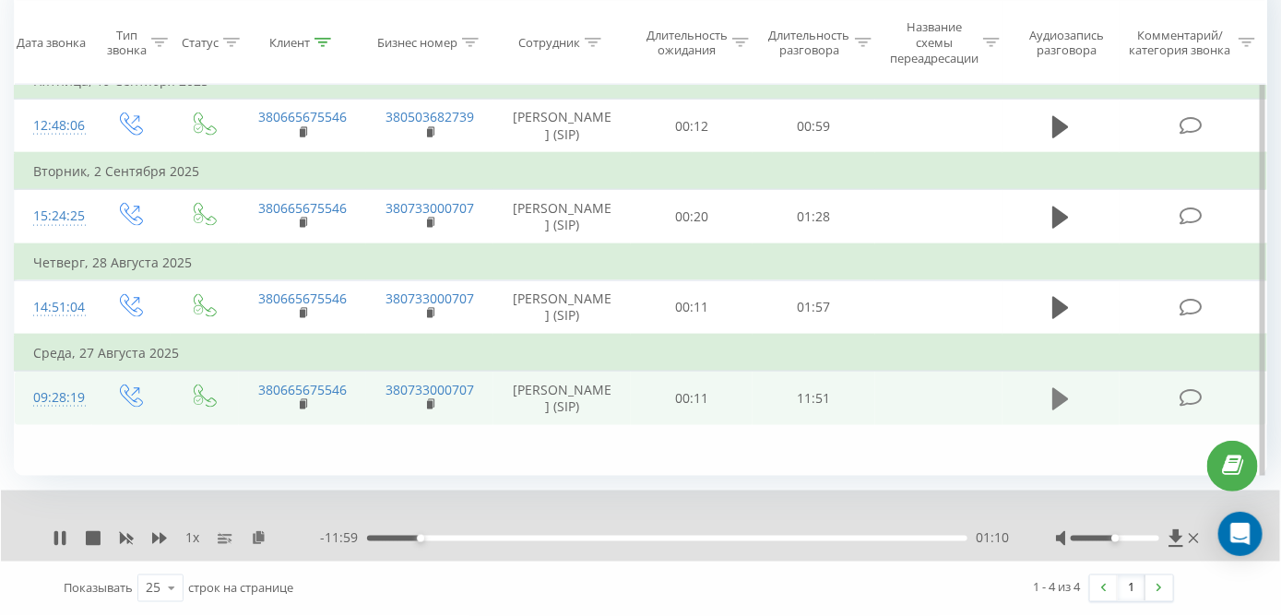
click at [1049, 413] on button at bounding box center [1061, 399] width 28 height 28
click at [263, 532] on icon at bounding box center [259, 537] width 16 height 13
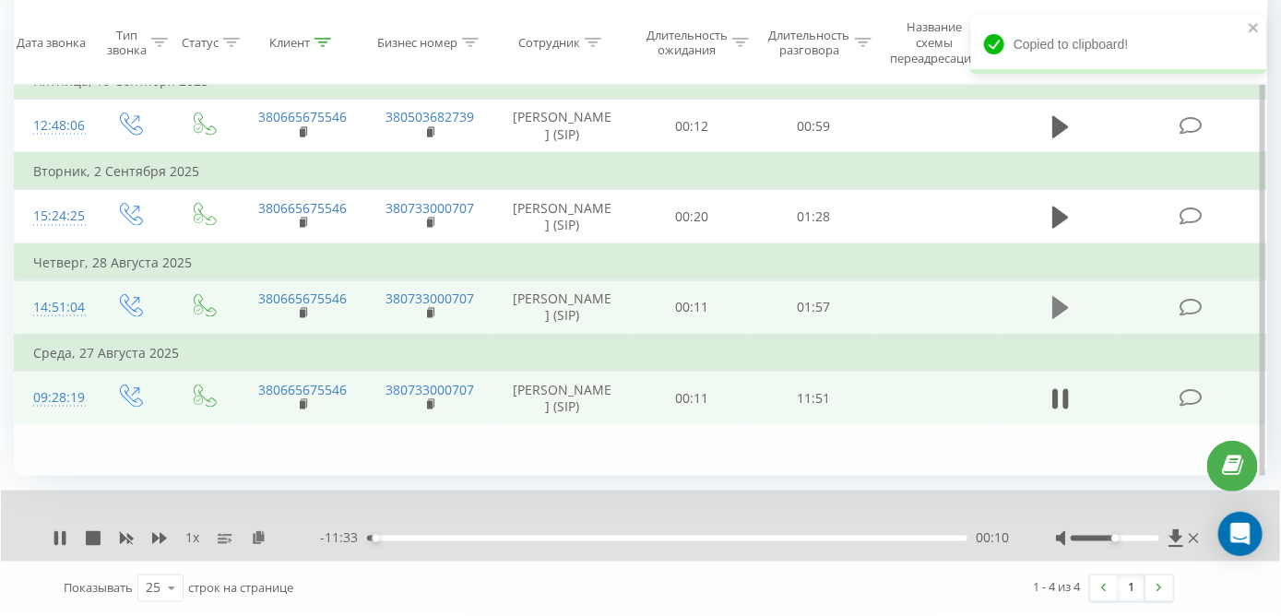
click at [1067, 305] on icon at bounding box center [1060, 308] width 17 height 26
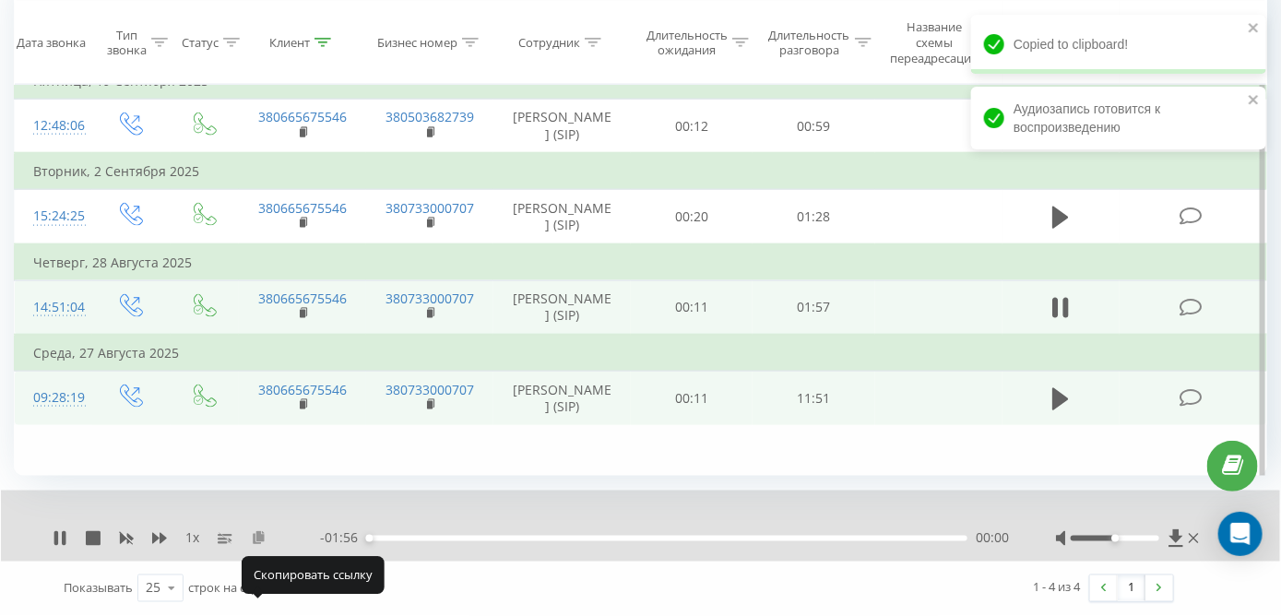
click at [255, 536] on icon at bounding box center [259, 537] width 16 height 13
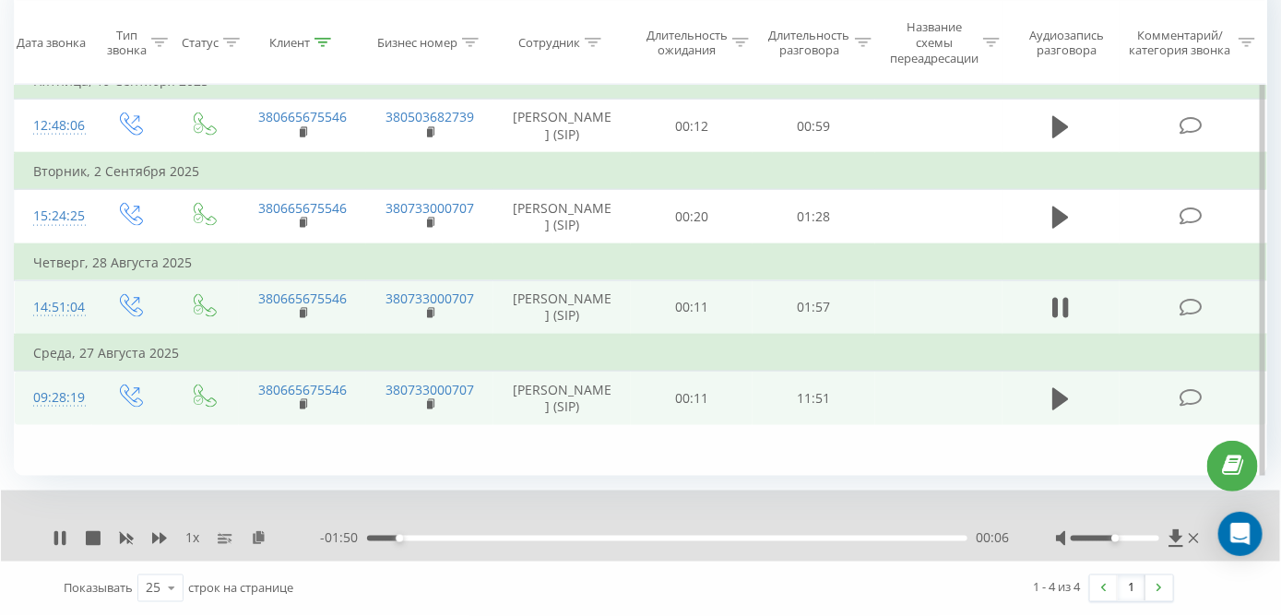
scroll to position [798, 0]
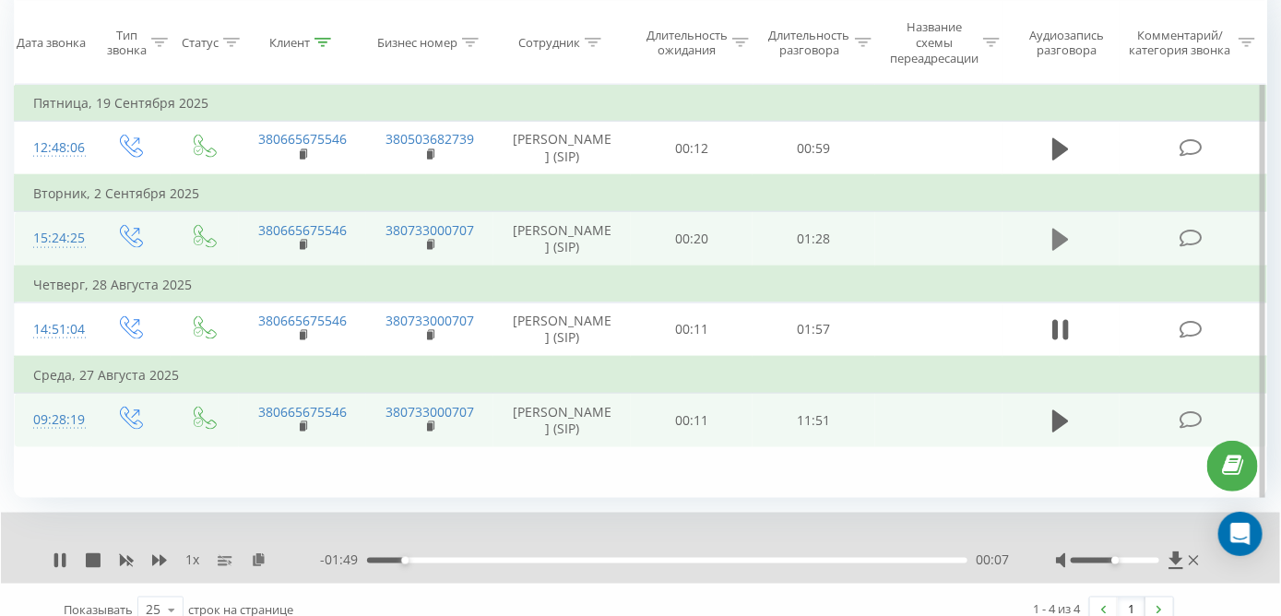
click at [1068, 253] on icon at bounding box center [1060, 240] width 17 height 26
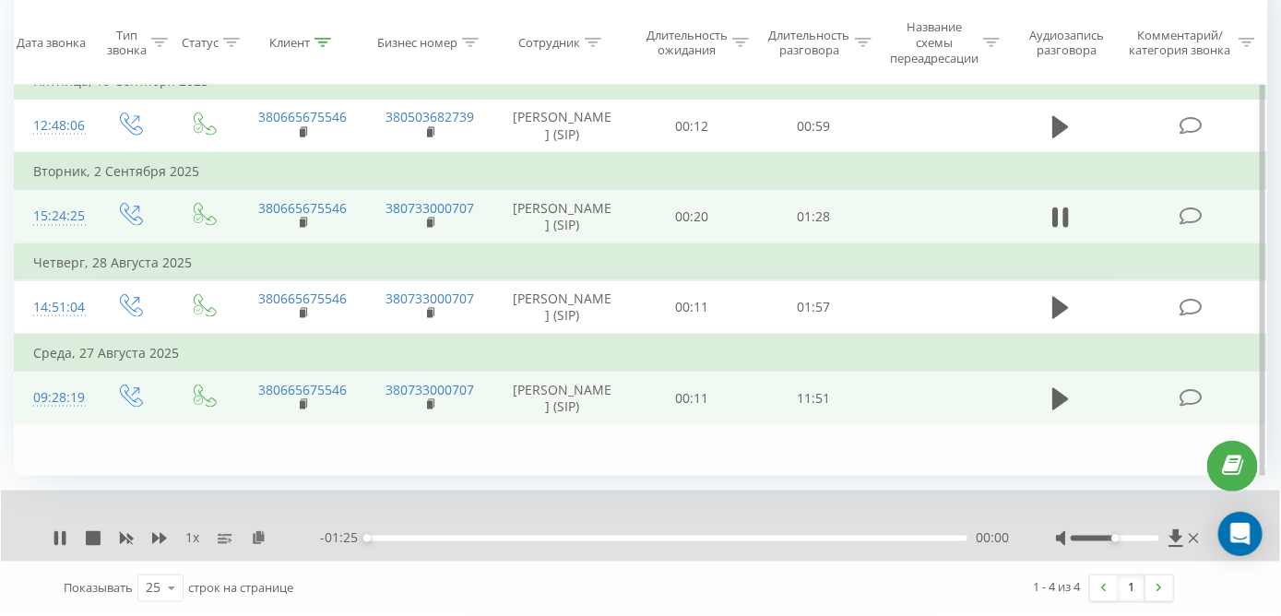
scroll to position [890, 0]
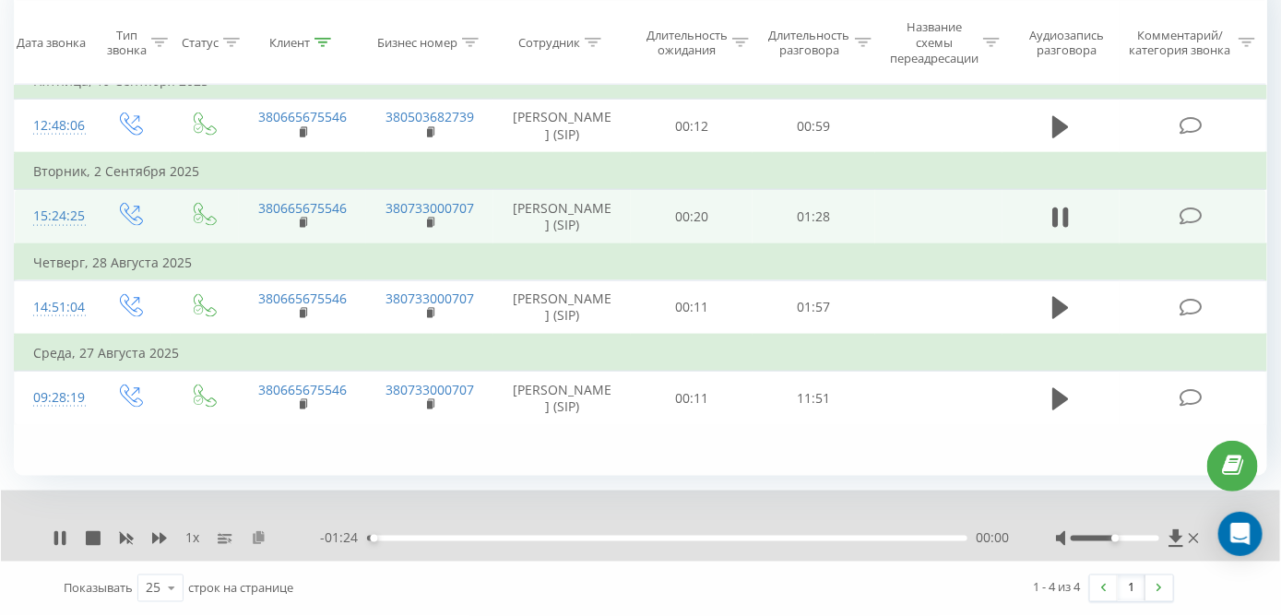
click at [259, 535] on icon at bounding box center [259, 537] width 16 height 13
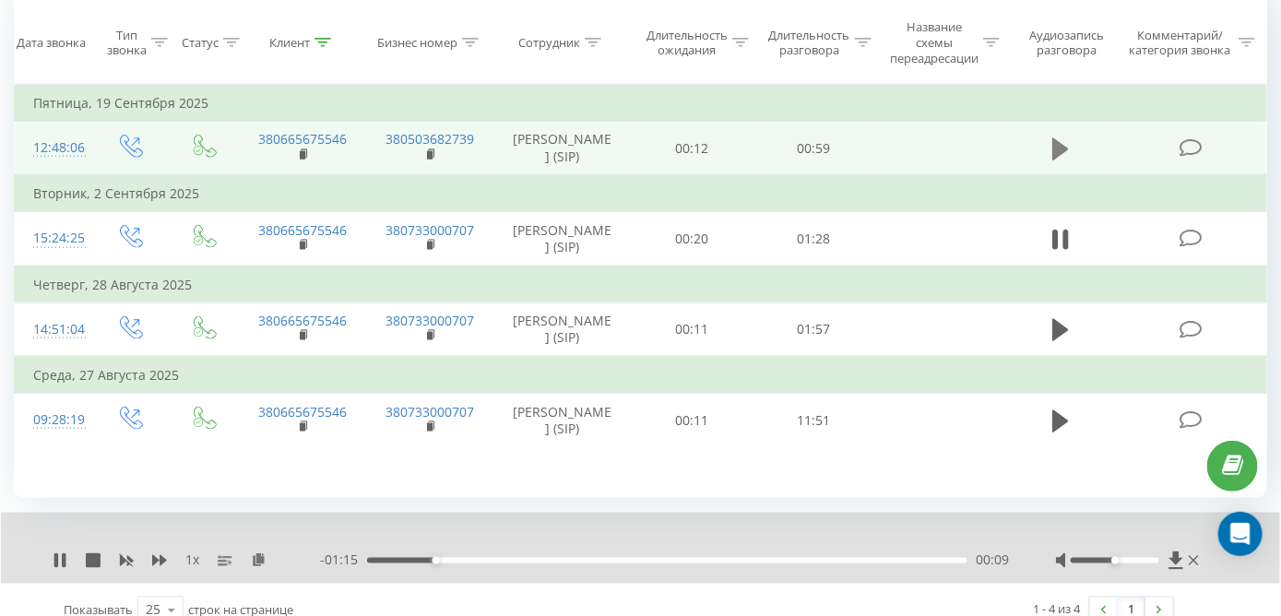
click at [1047, 163] on button at bounding box center [1061, 150] width 28 height 28
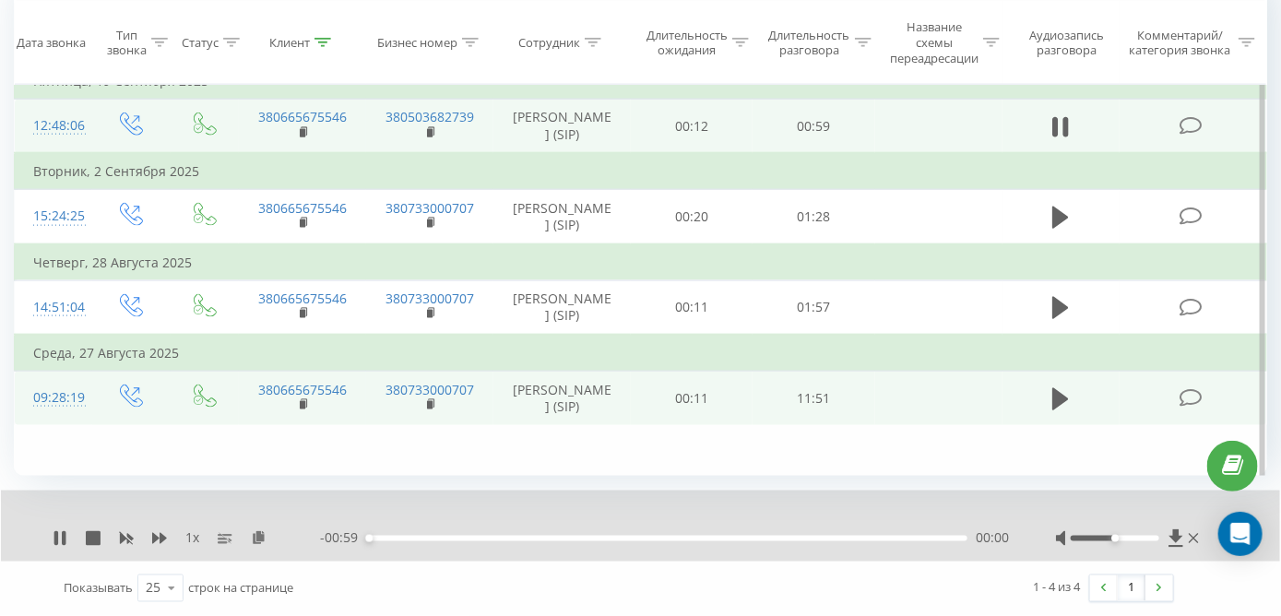
scroll to position [890, 0]
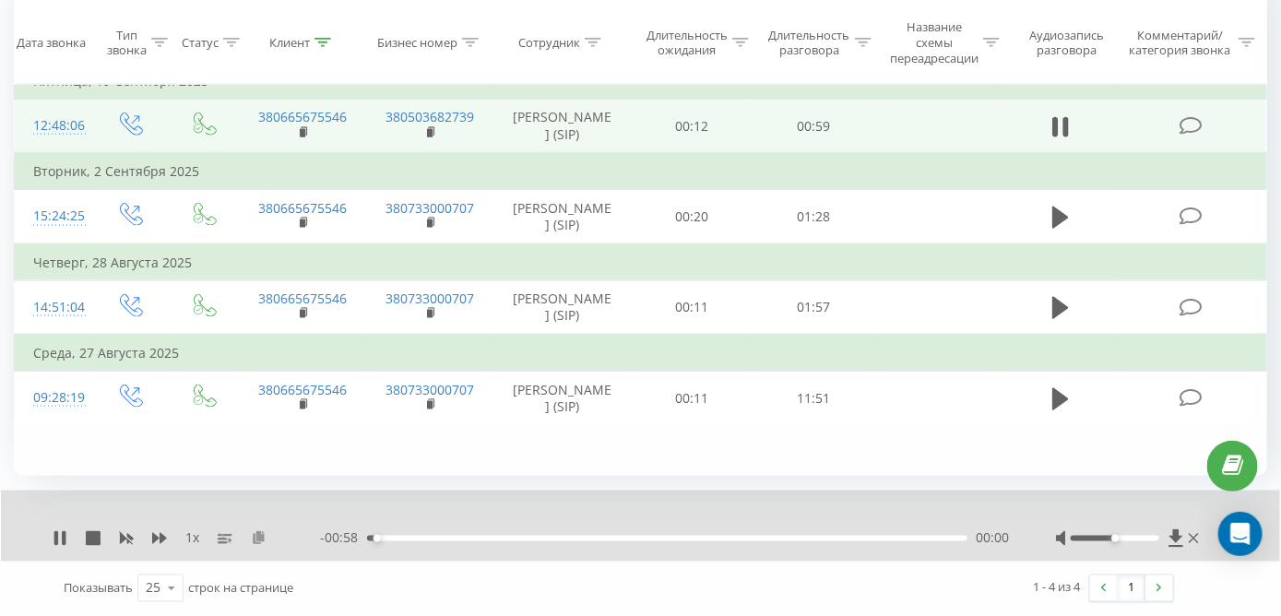
click at [258, 542] on icon at bounding box center [259, 537] width 16 height 13
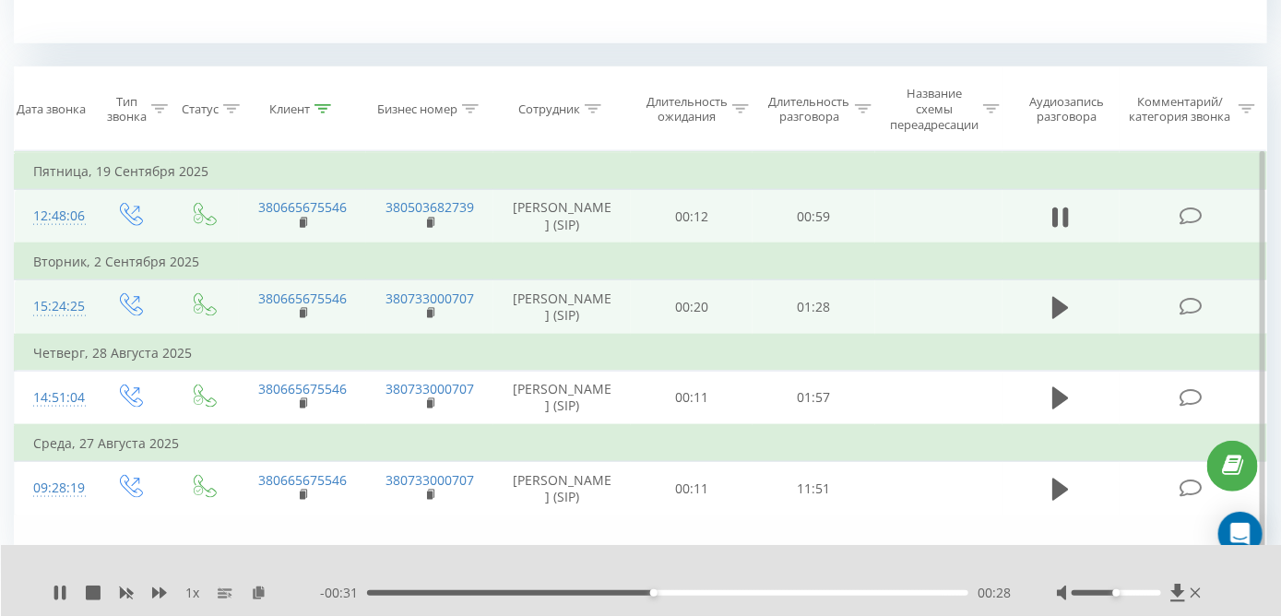
scroll to position [705, 0]
